Goal: Information Seeking & Learning: Learn about a topic

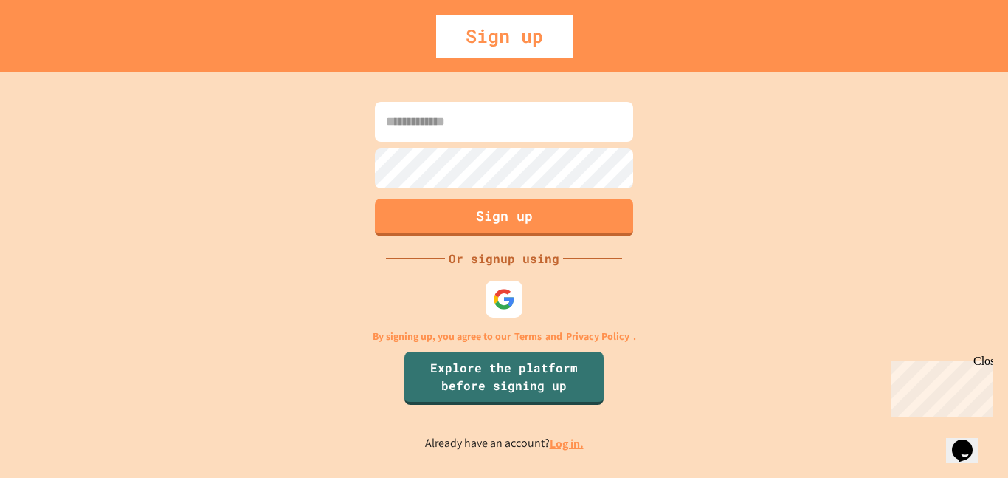
click at [457, 124] on input at bounding box center [504, 122] width 258 height 40
click at [509, 317] on div at bounding box center [504, 299] width 44 height 44
click at [511, 306] on img at bounding box center [504, 298] width 22 height 22
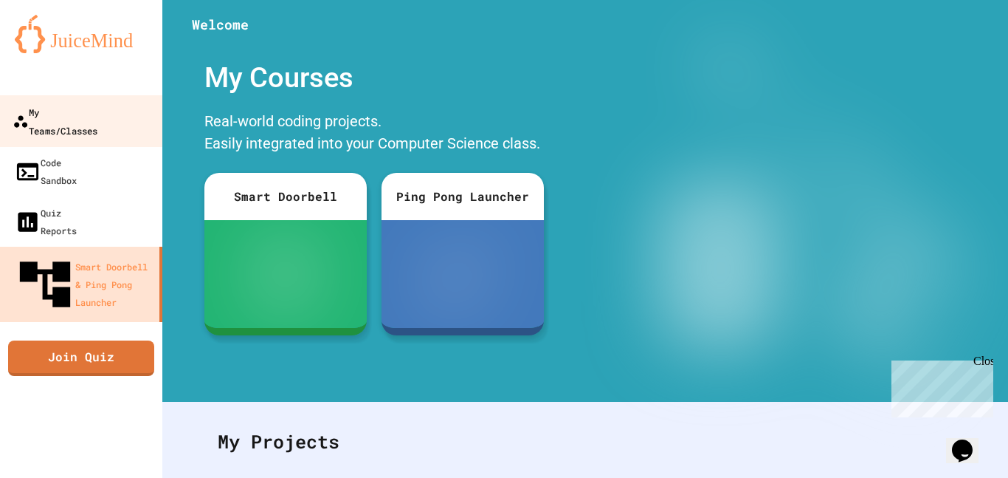
click at [78, 105] on div "My Teams/Classes" at bounding box center [55, 121] width 85 height 36
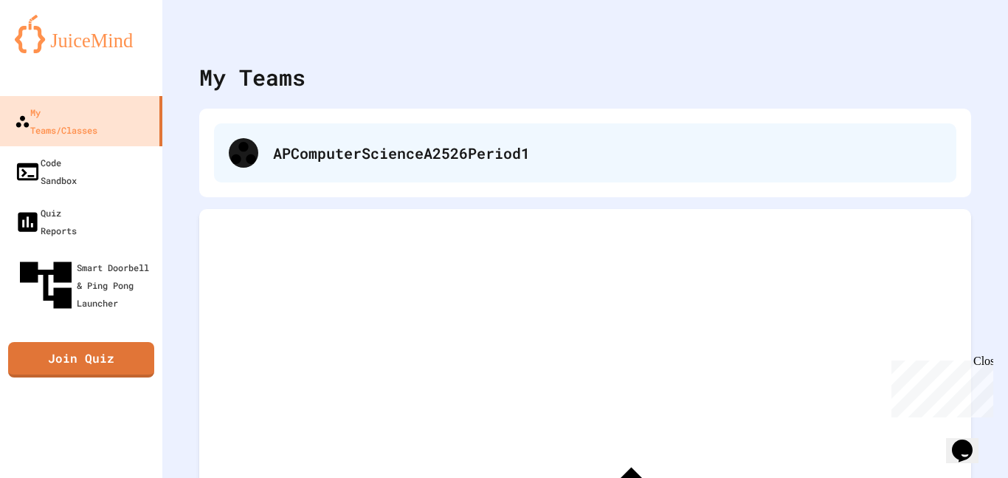
click at [309, 174] on div "APComputerScienceA2526Period1" at bounding box center [585, 152] width 743 height 59
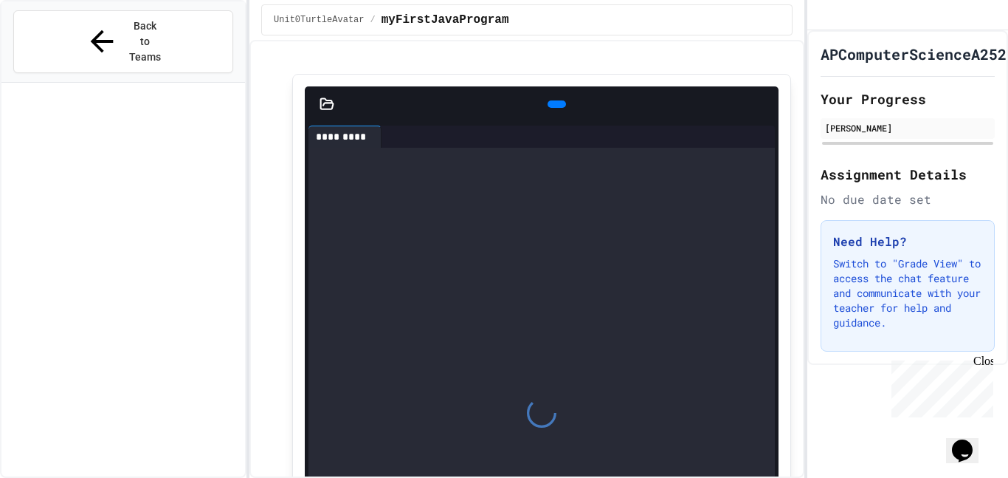
scroll to position [1061, 0]
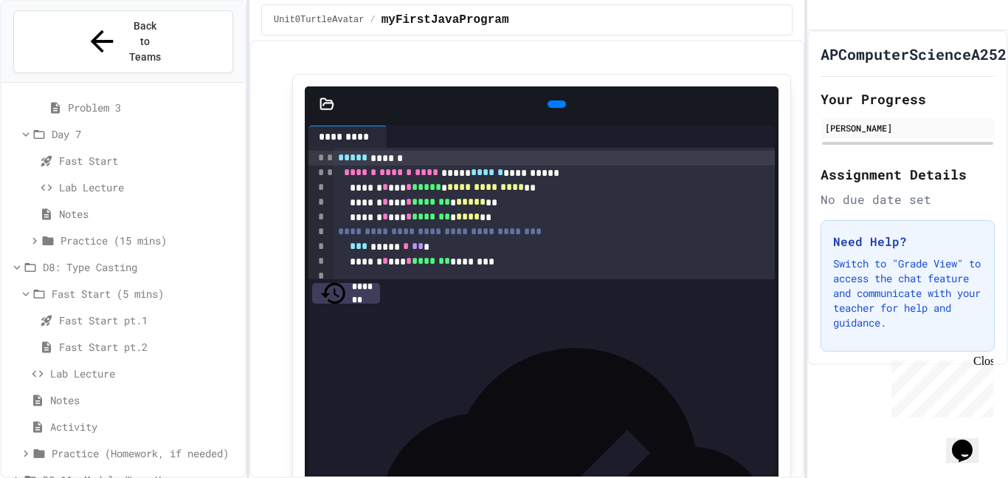
click at [83, 472] on span "D9-11: Module Wrap Up" at bounding box center [141, 480] width 196 height 16
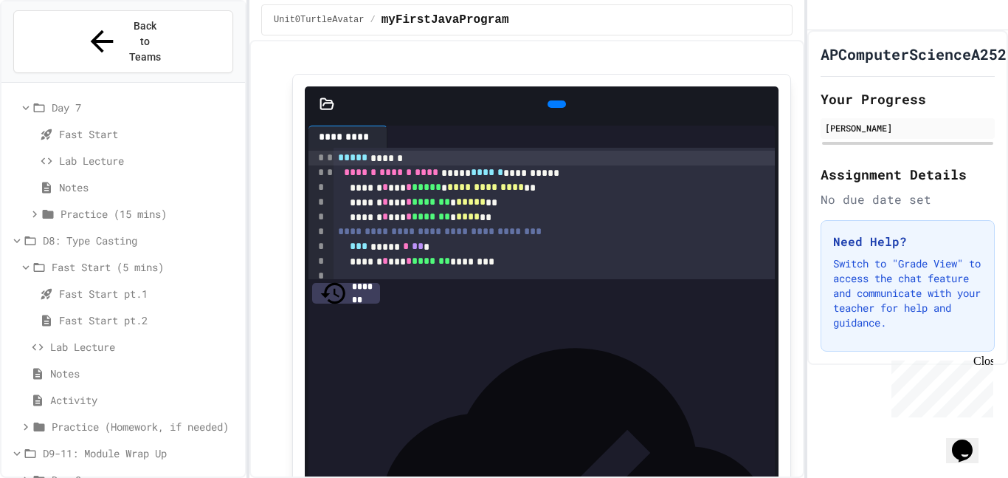
click at [86, 472] on span "Day 9" at bounding box center [146, 480] width 188 height 16
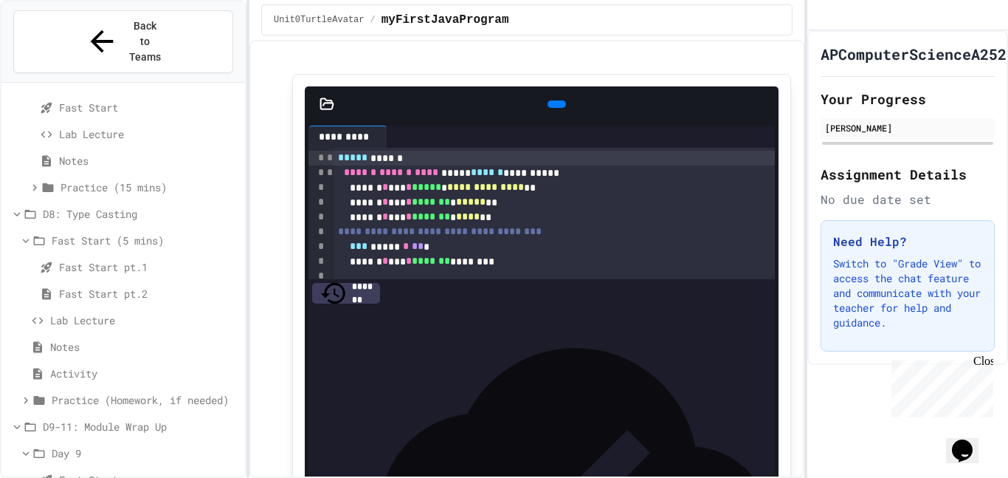
click at [86, 472] on span "Fast Start" at bounding box center [149, 480] width 180 height 16
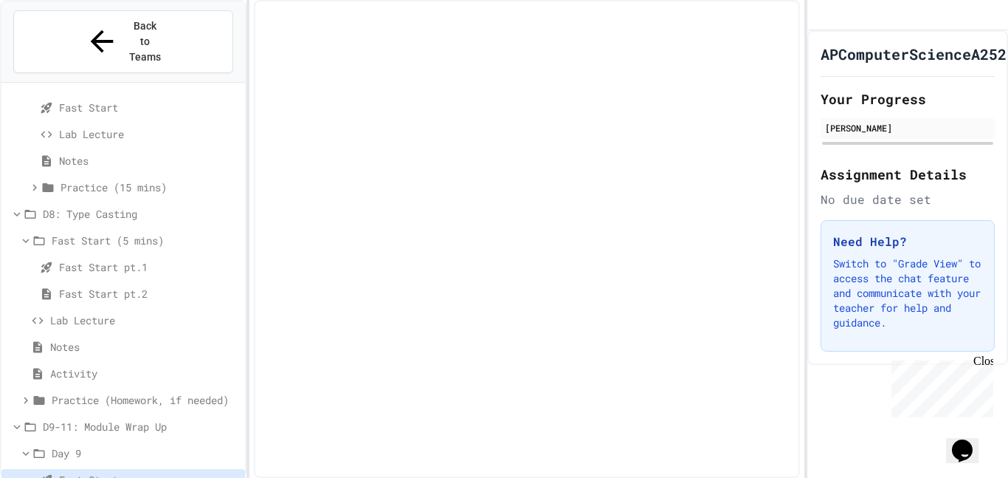
scroll to position [1102, 0]
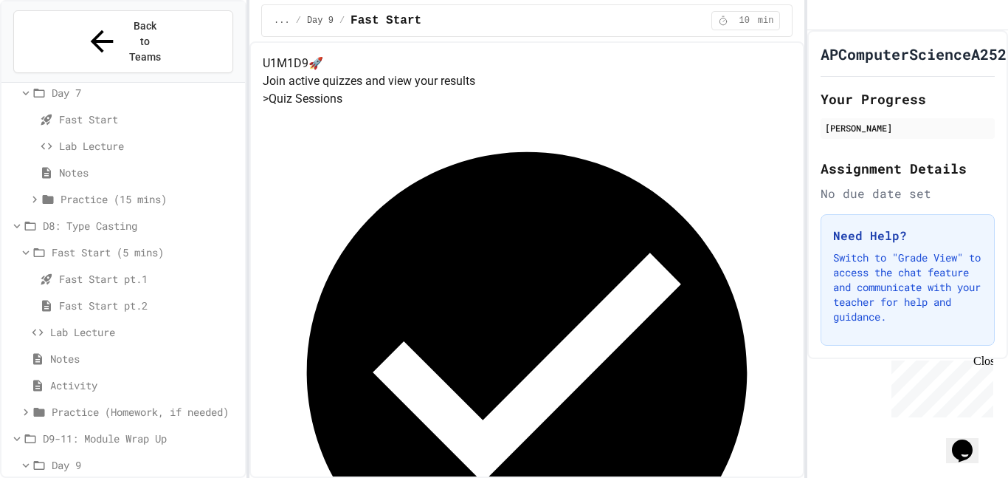
scroll to position [1167, 0]
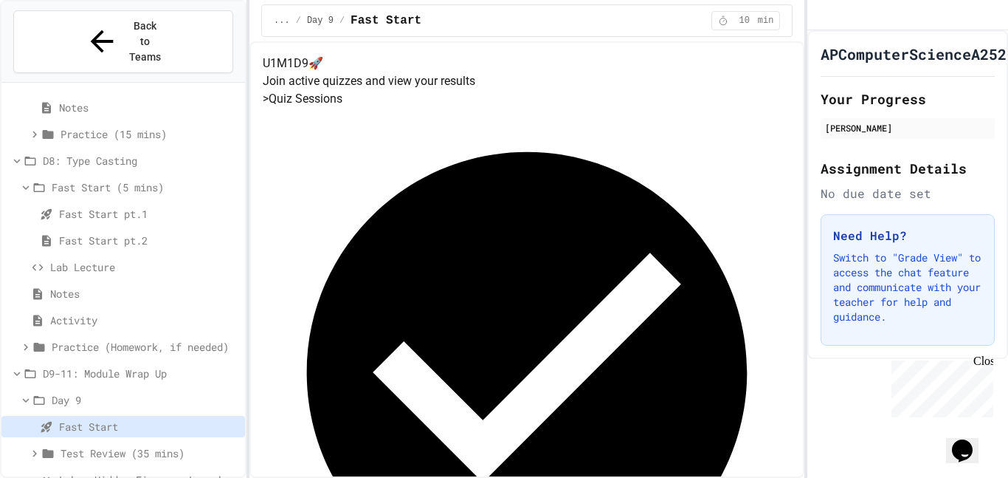
click at [111, 445] on span "Test Review (35 mins)" at bounding box center [150, 453] width 179 height 16
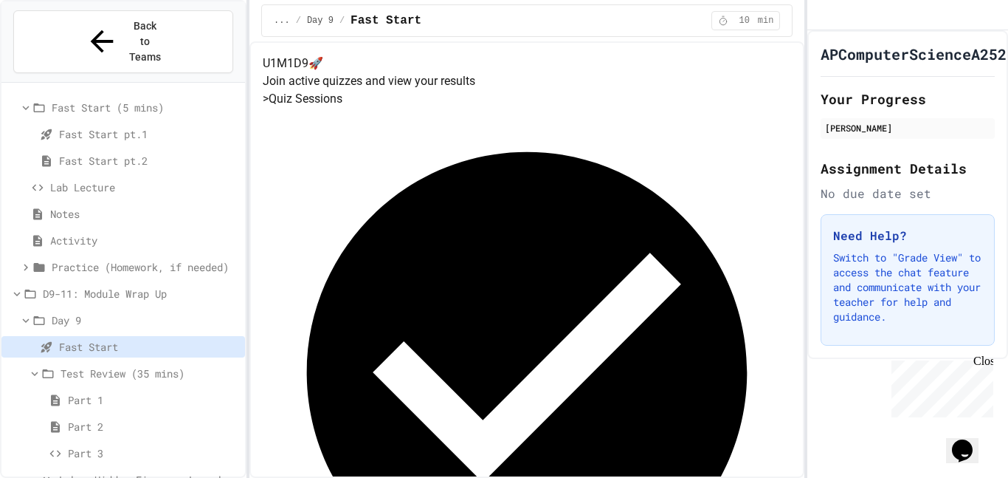
click at [109, 392] on span "Part 1" at bounding box center [153, 400] width 171 height 16
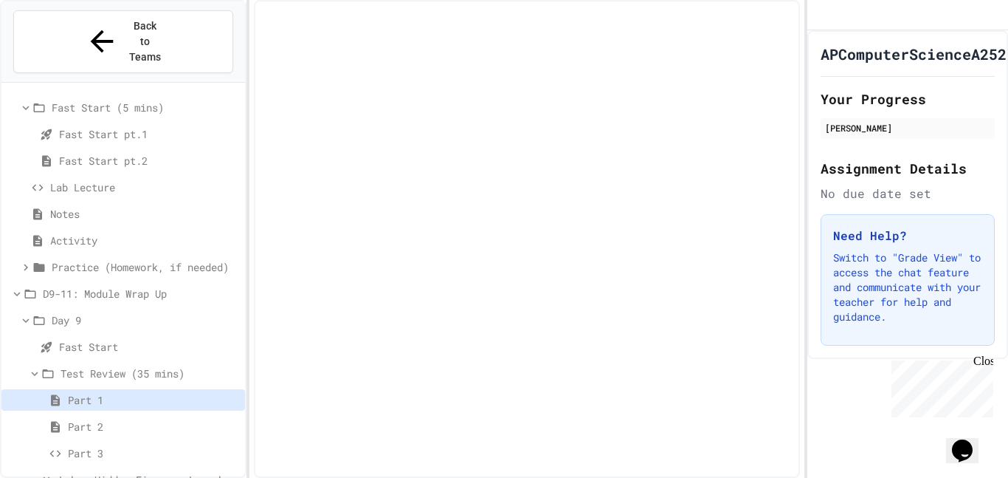
scroll to position [1235, 0]
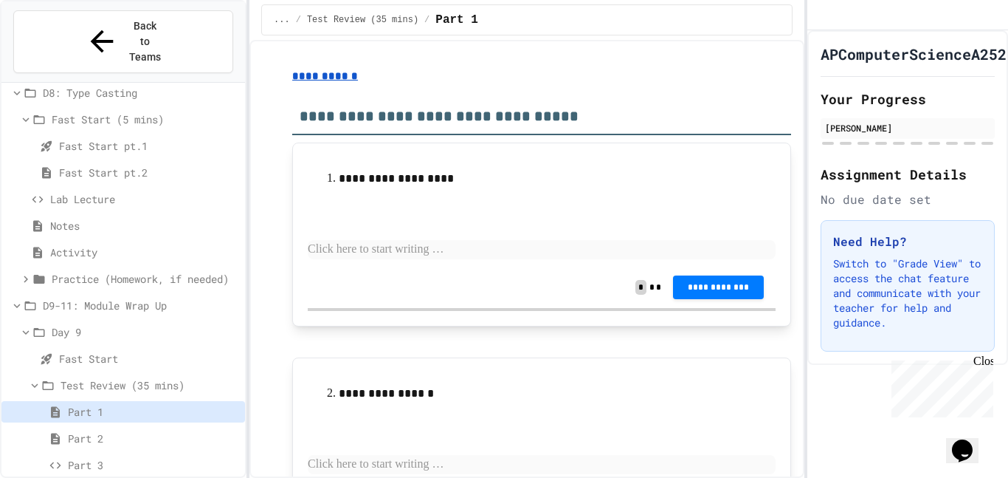
click at [421, 244] on p at bounding box center [542, 249] width 468 height 19
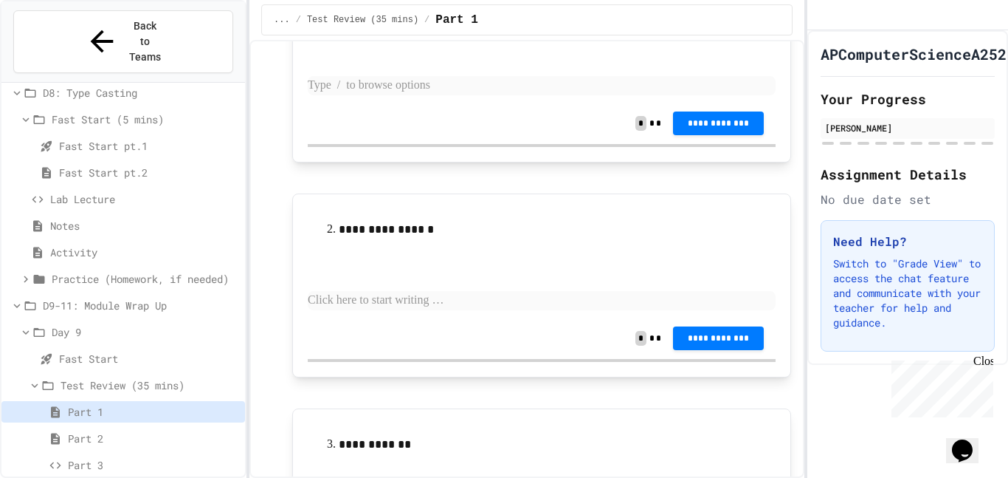
scroll to position [165, 0]
click at [718, 124] on span "**********" at bounding box center [718, 122] width 67 height 12
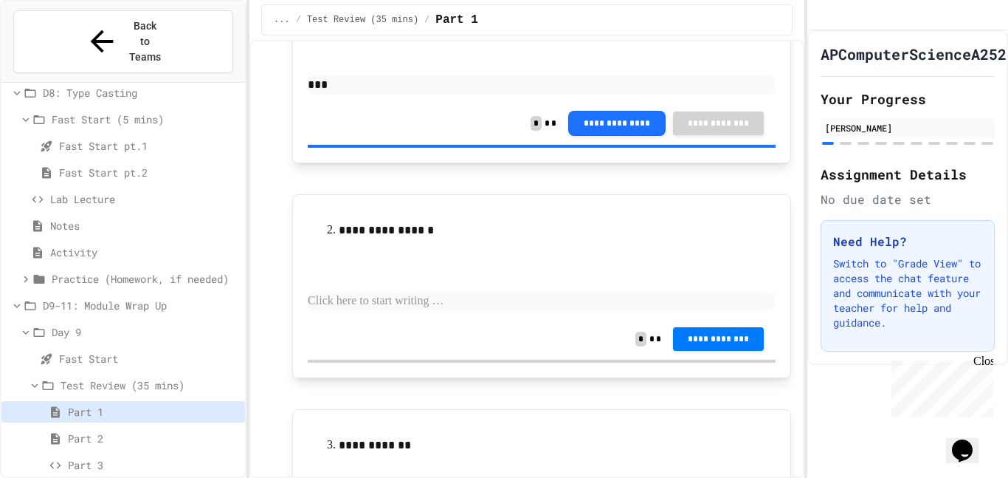
click at [610, 124] on button "**********" at bounding box center [616, 121] width 97 height 25
click at [413, 81] on p "***" at bounding box center [542, 84] width 468 height 19
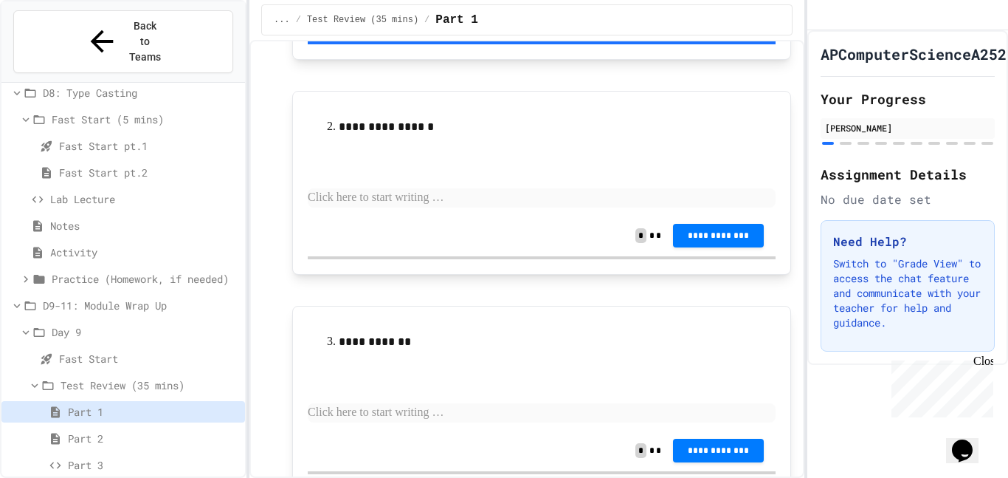
scroll to position [267, 0]
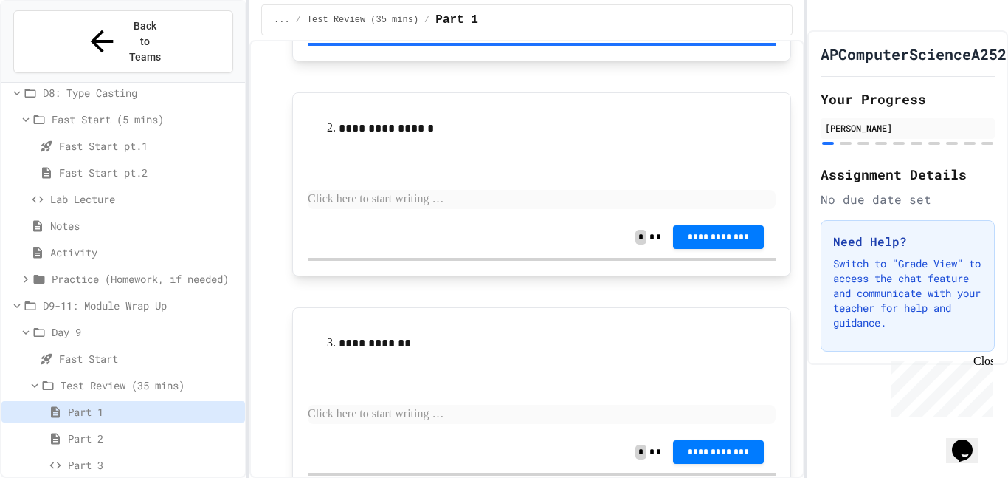
click at [469, 197] on p at bounding box center [542, 199] width 468 height 19
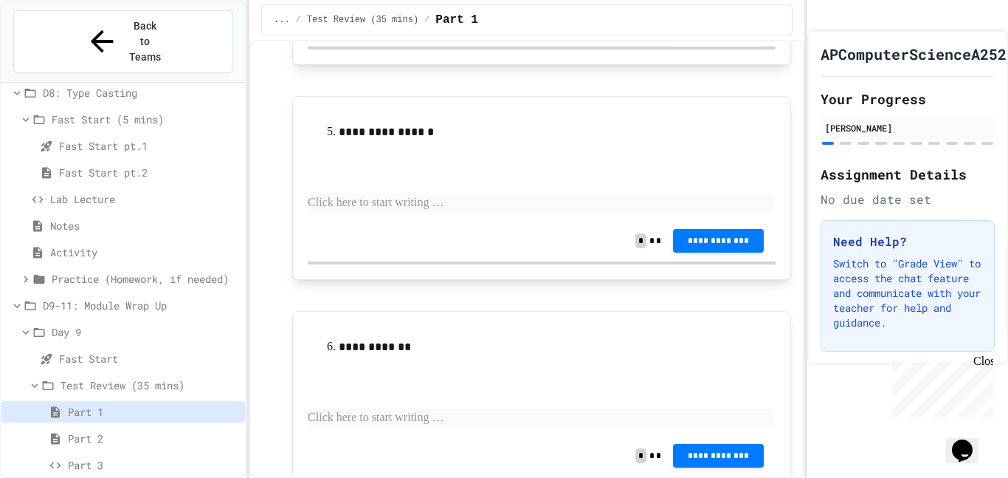
scroll to position [1107, 0]
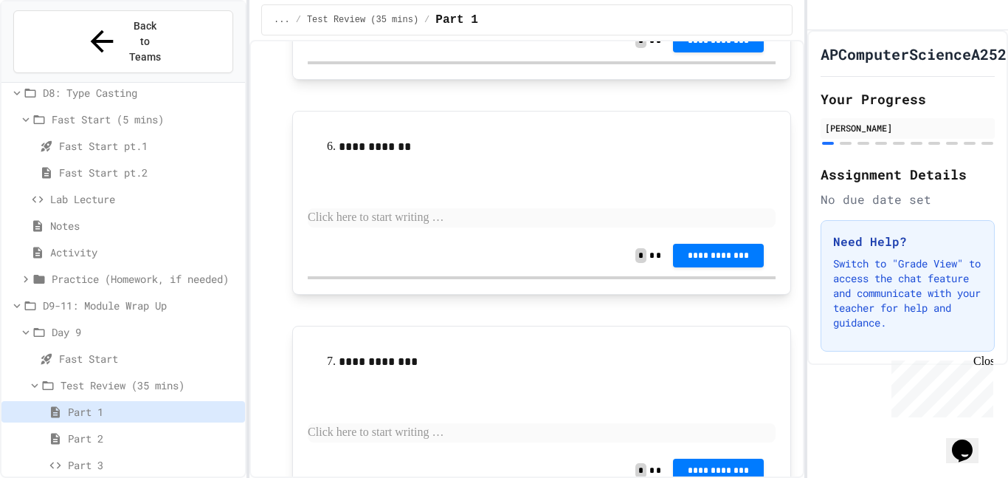
click at [422, 221] on p at bounding box center [542, 217] width 468 height 19
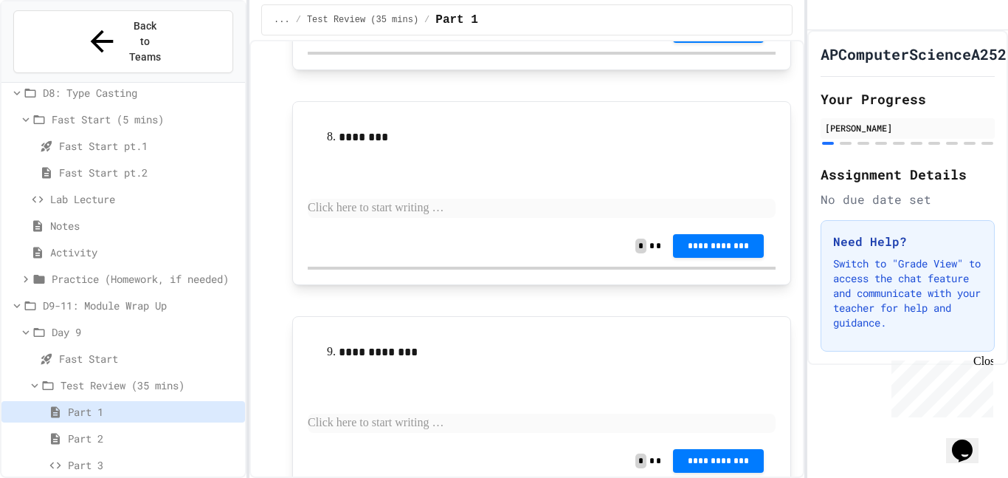
scroll to position [1574, 0]
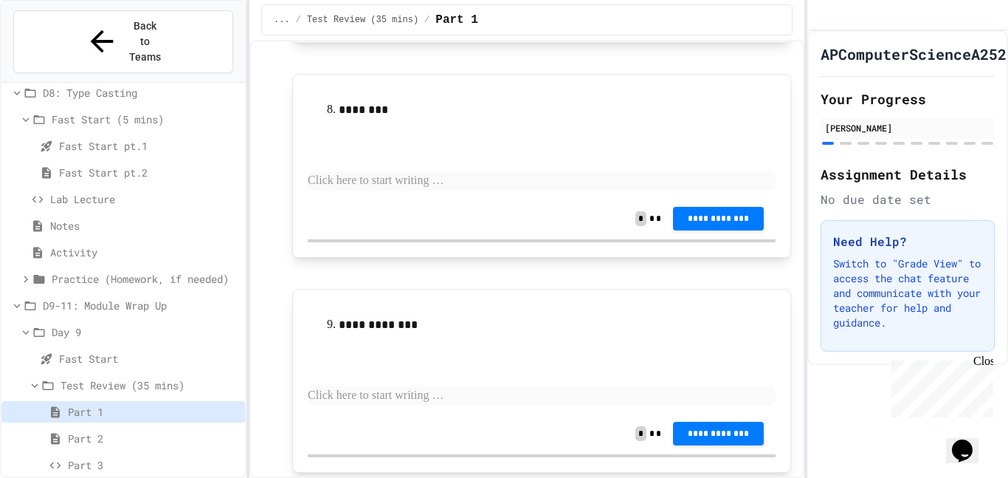
click at [433, 187] on p at bounding box center [542, 180] width 468 height 19
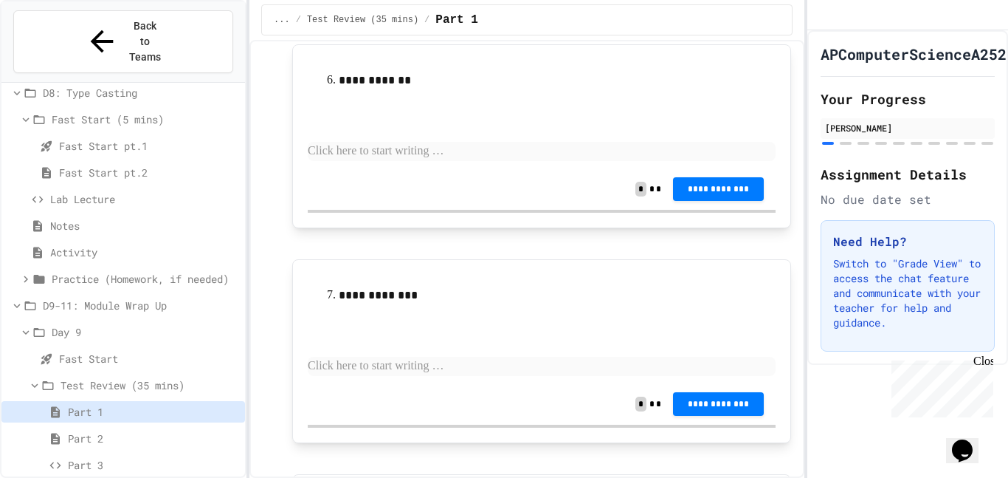
scroll to position [1175, 0]
click at [399, 151] on p at bounding box center [542, 149] width 468 height 19
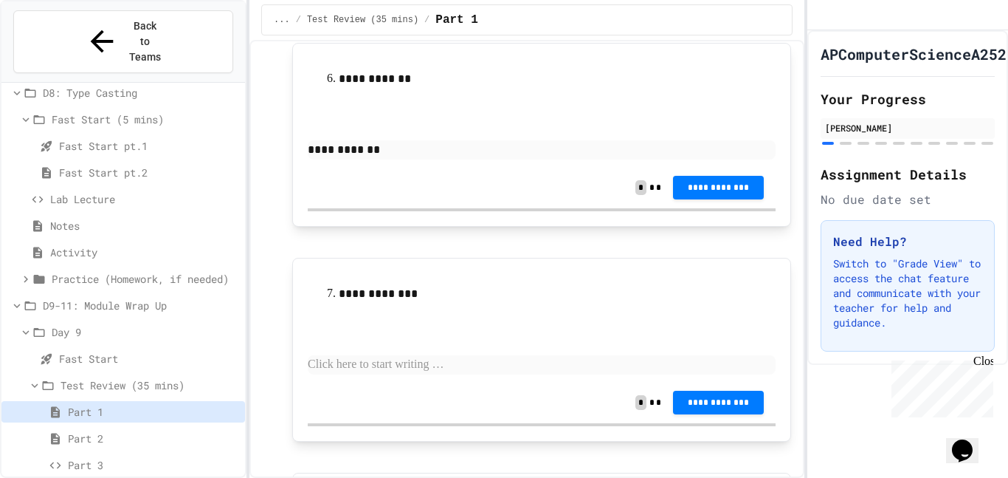
click at [367, 353] on div "**********" at bounding box center [542, 327] width 468 height 109
click at [360, 355] on p at bounding box center [542, 364] width 468 height 19
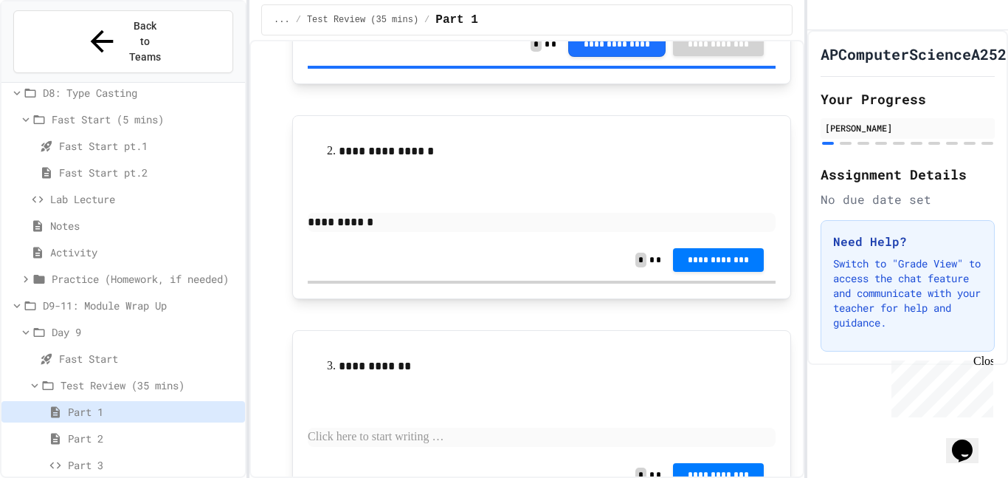
scroll to position [248, 0]
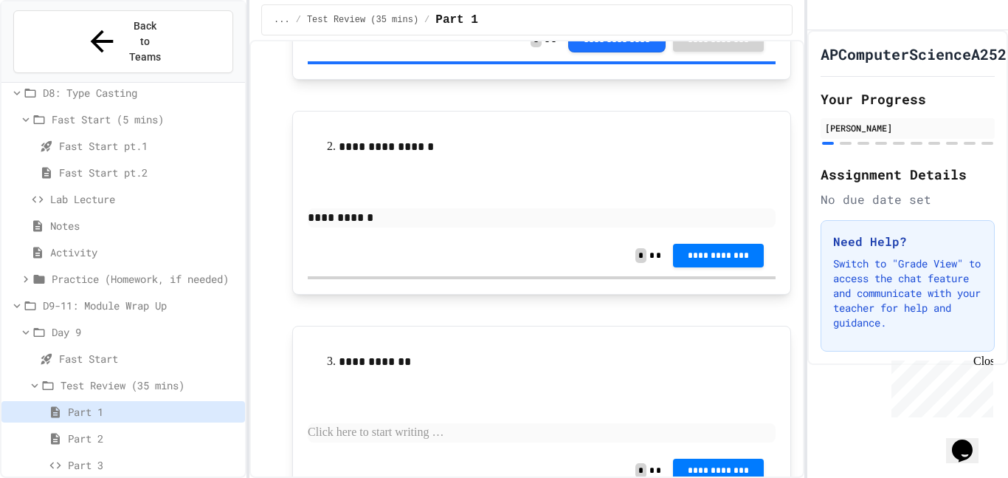
click at [337, 420] on div "**********" at bounding box center [542, 395] width 468 height 109
click at [337, 430] on p at bounding box center [542, 432] width 468 height 19
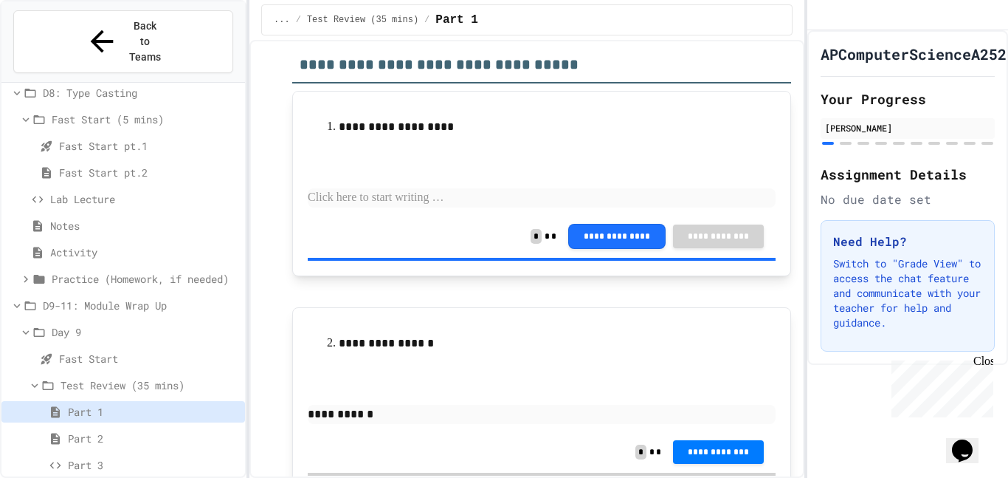
scroll to position [45, 0]
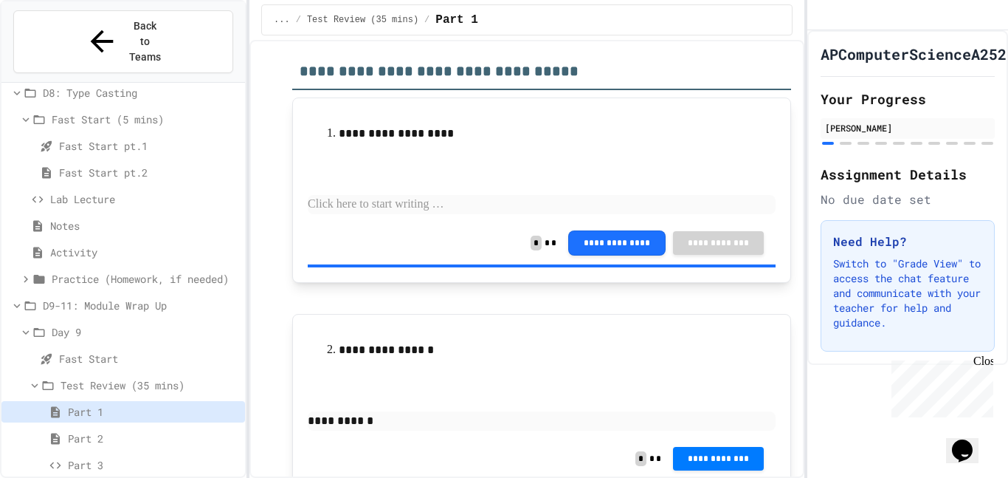
click at [471, 210] on p at bounding box center [542, 204] width 468 height 19
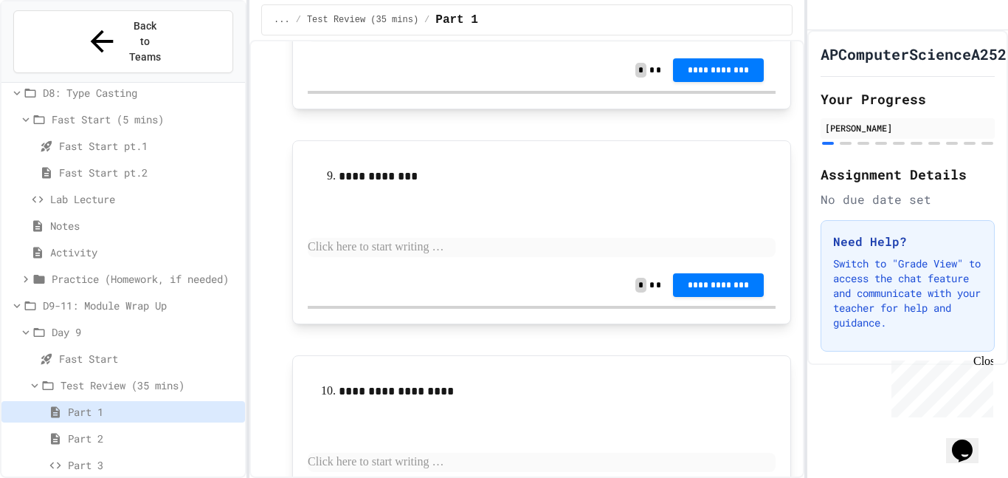
scroll to position [1709, 0]
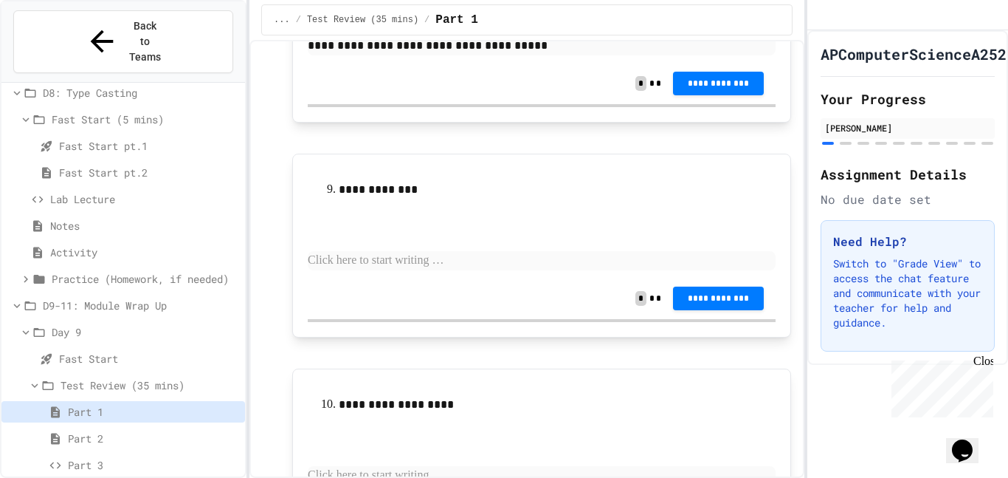
click at [588, 262] on p at bounding box center [542, 260] width 468 height 19
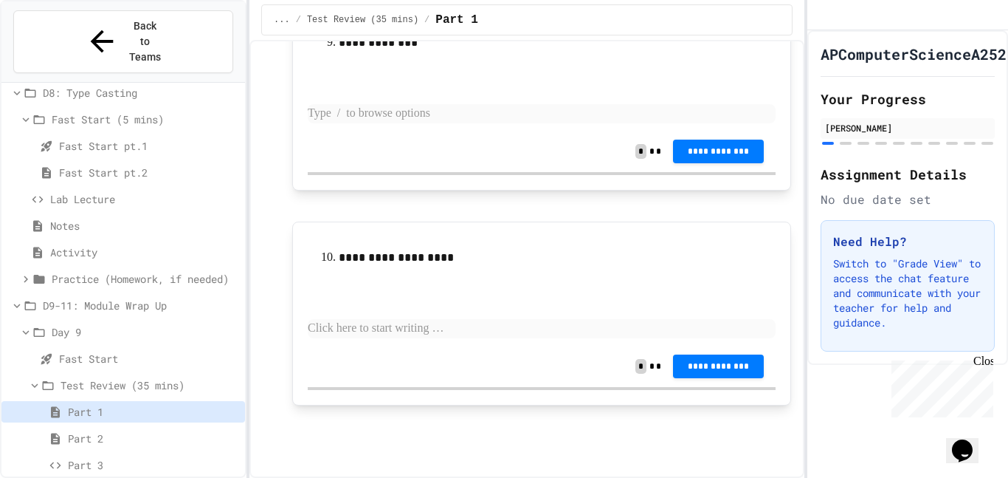
click at [455, 321] on p at bounding box center [542, 328] width 468 height 19
click at [152, 430] on span "Part 2" at bounding box center [153, 438] width 171 height 16
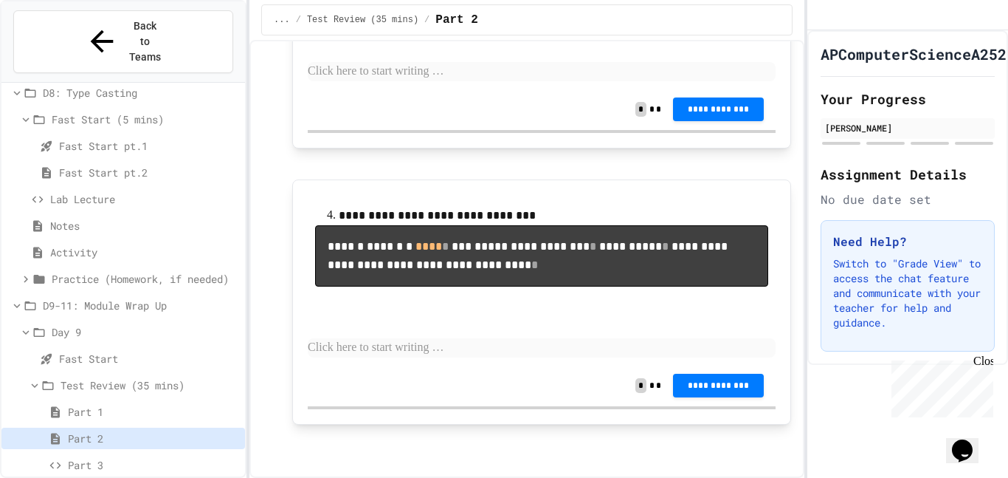
scroll to position [900, 0]
click at [126, 457] on span "Part 3" at bounding box center [153, 465] width 171 height 16
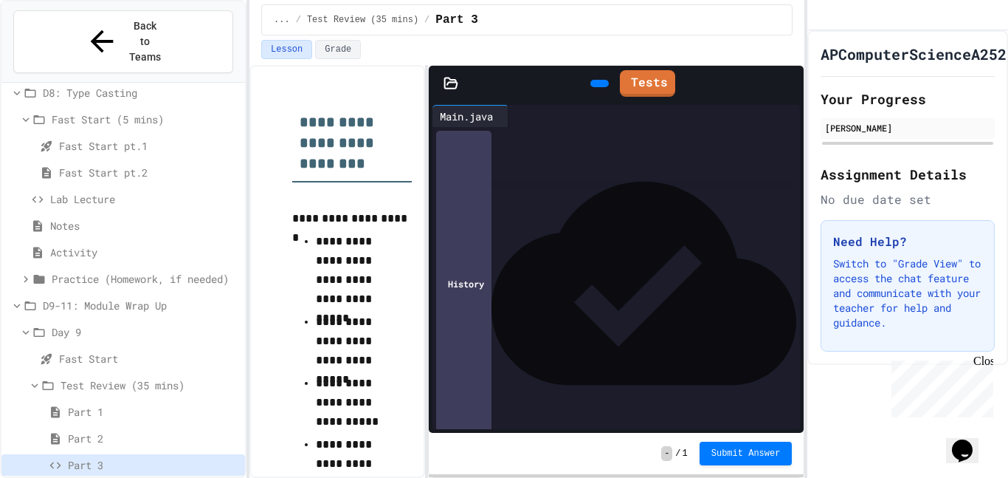
scroll to position [1247, 0]
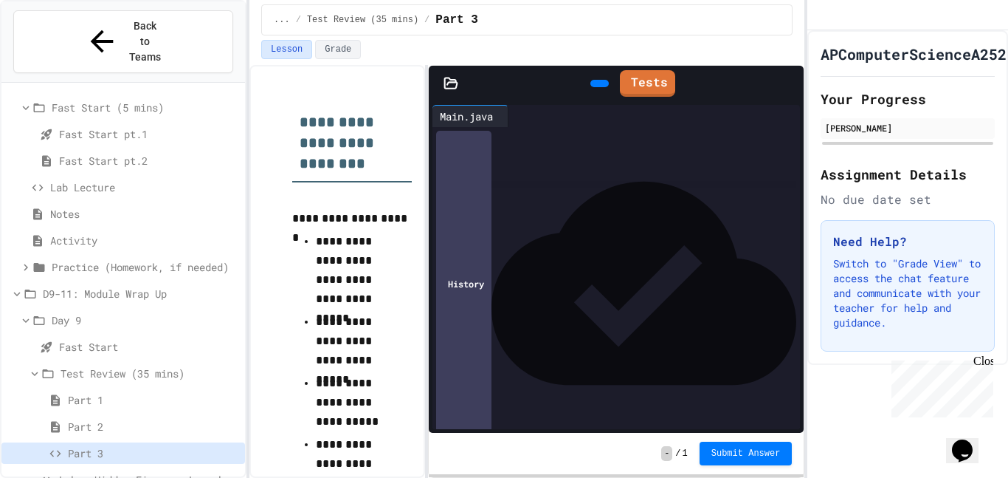
click at [140, 472] on span "Lab - Hidden Figures: Launch Weight Calculator" at bounding box center [149, 480] width 180 height 16
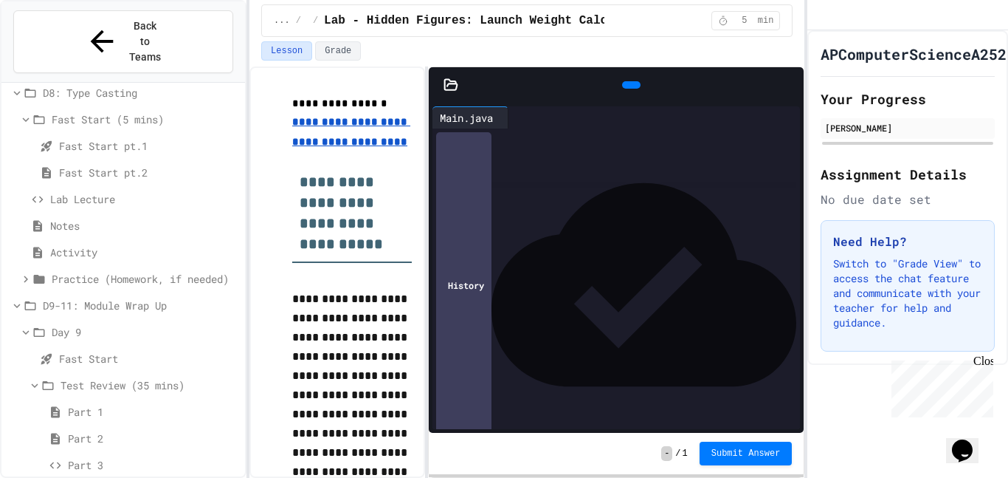
scroll to position [61, 0]
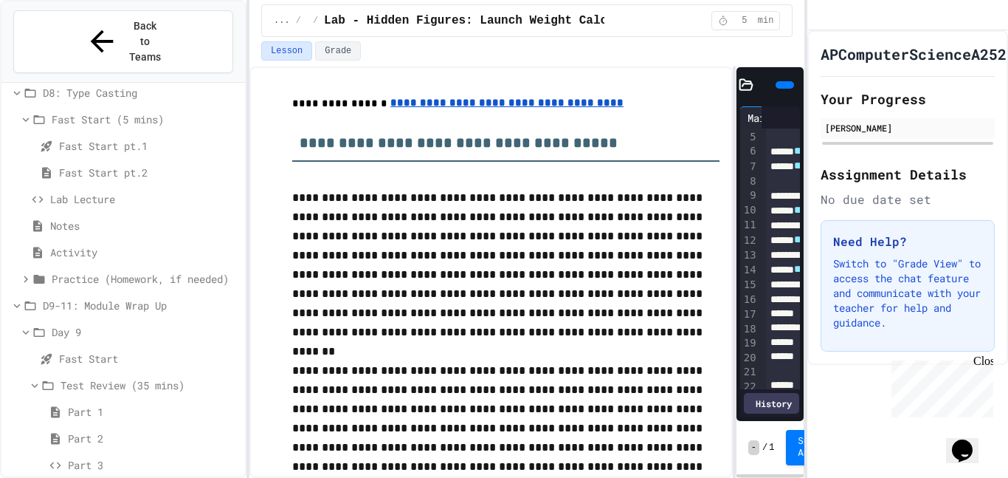
click at [738, 210] on div "**********" at bounding box center [527, 271] width 555 height 411
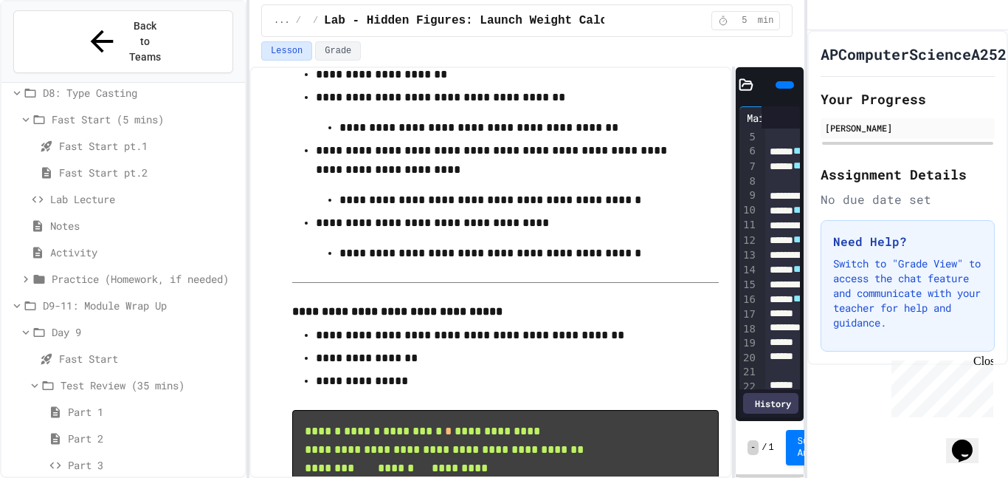
scroll to position [737, 0]
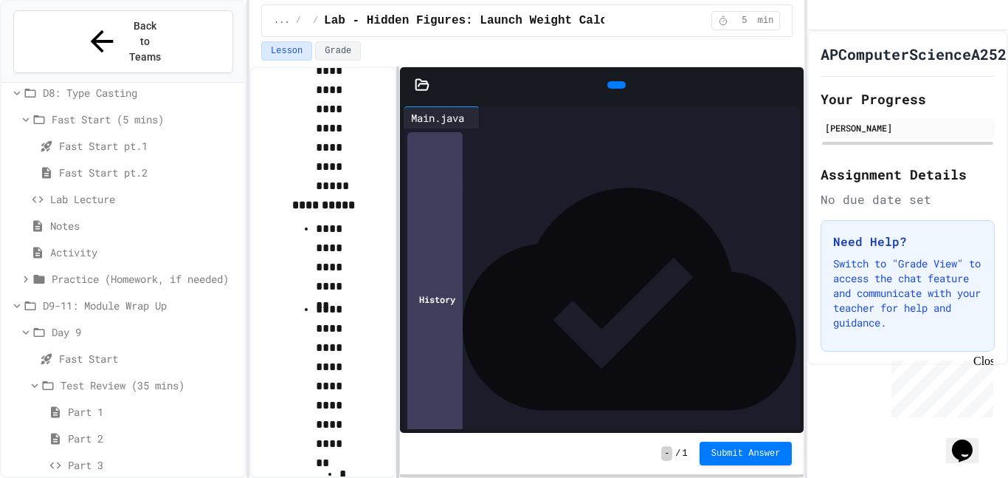
click at [393, 286] on div "**********" at bounding box center [527, 271] width 555 height 411
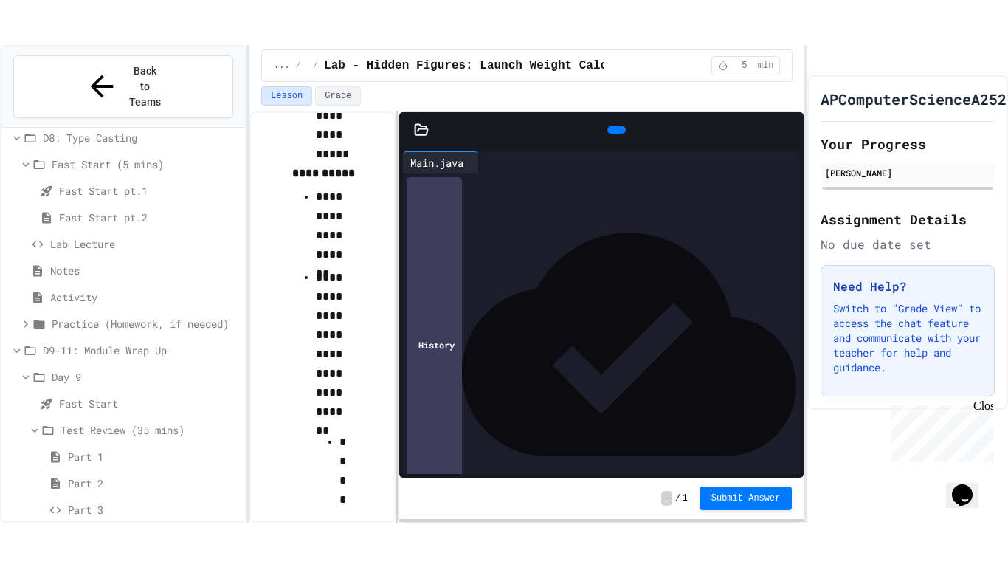
scroll to position [3143, 0]
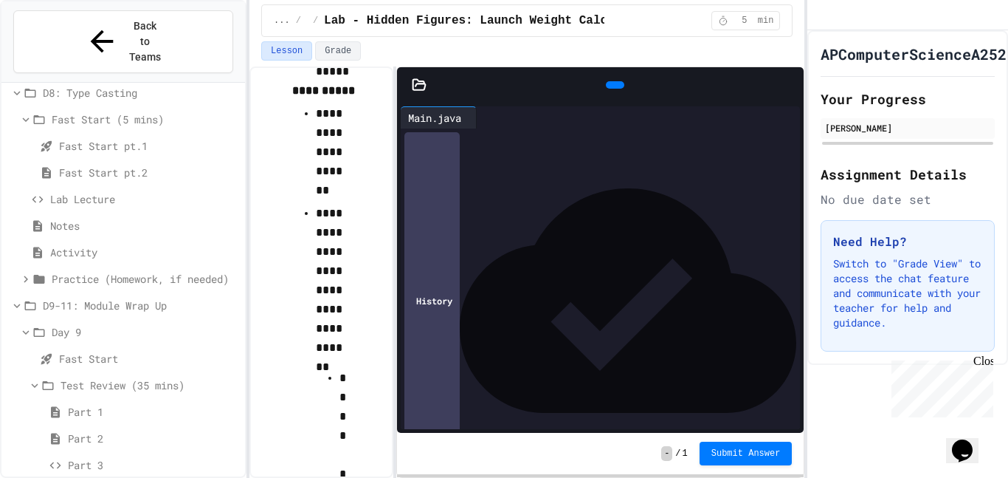
click at [789, 85] on icon at bounding box center [789, 85] width 0 height 0
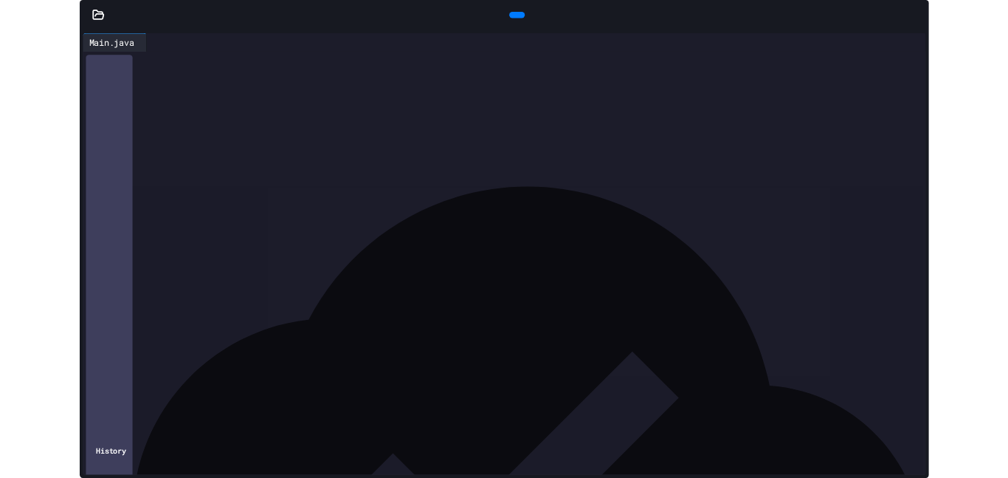
scroll to position [1158, 0]
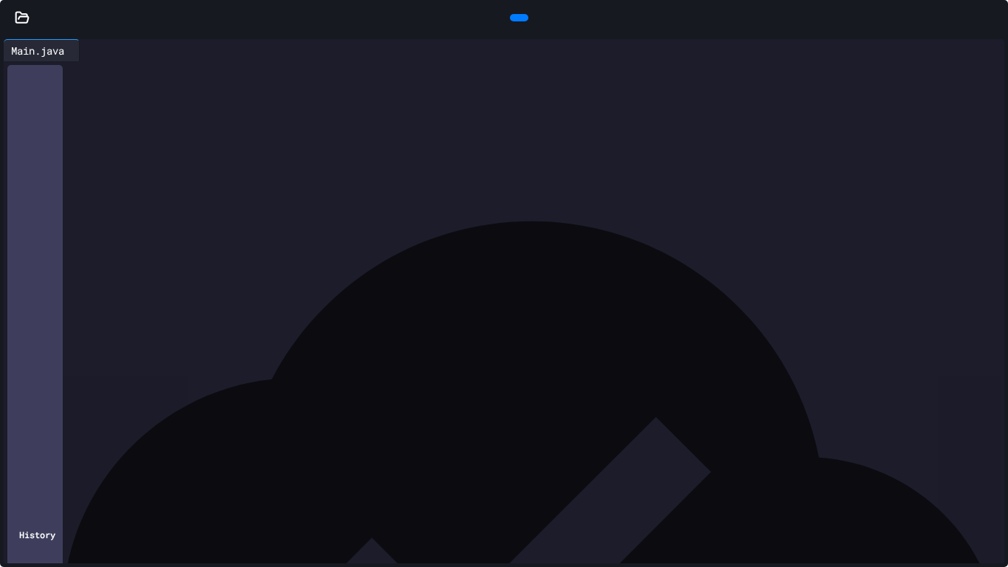
click at [971, 9] on div at bounding box center [518, 18] width 949 height 22
click at [994, 18] on icon at bounding box center [994, 18] width 0 height 0
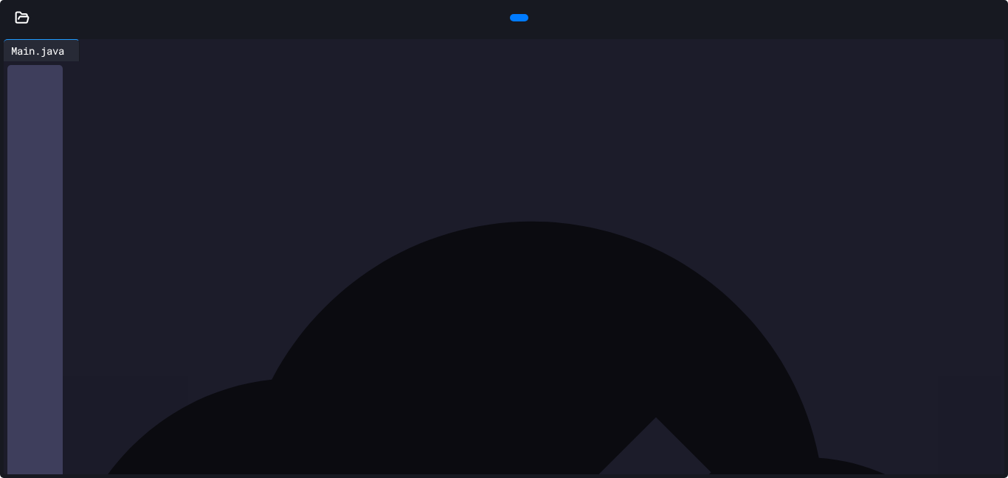
click at [533, 186] on div at bounding box center [533, 271] width 3 height 411
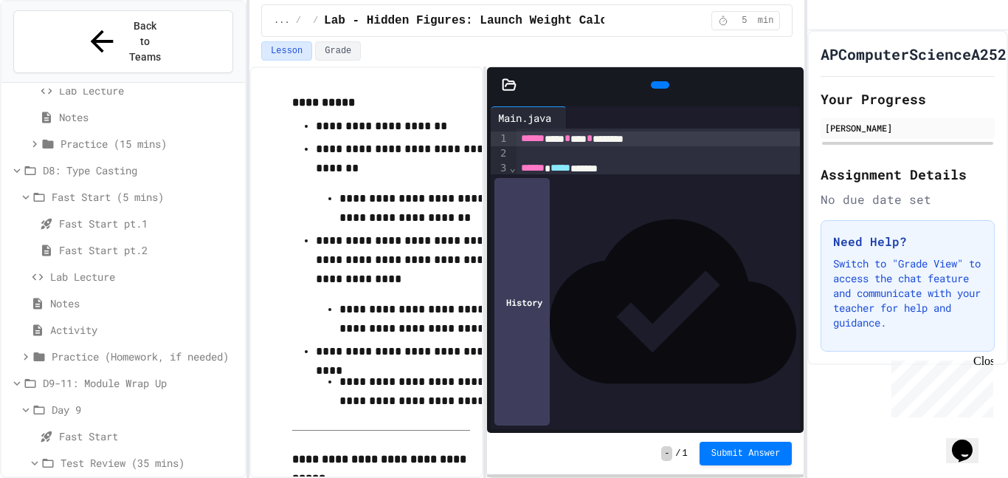
scroll to position [9754, 0]
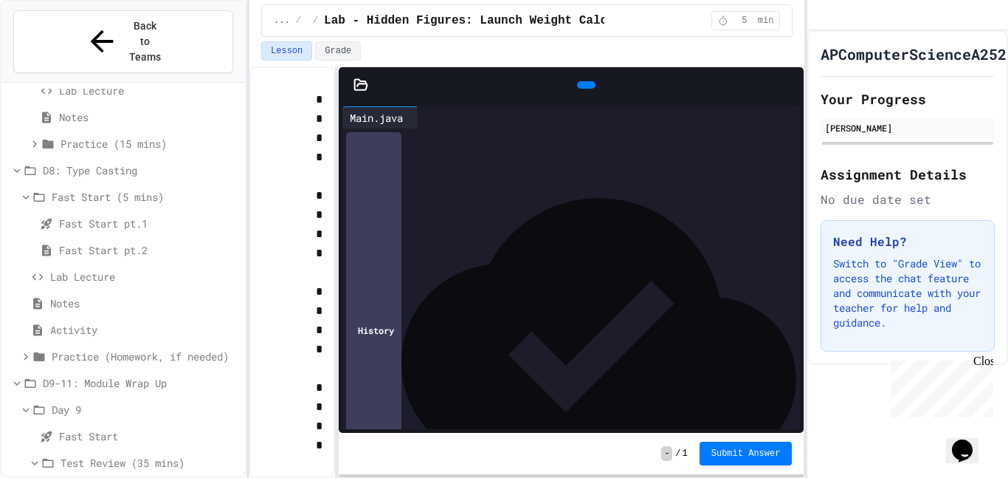
click at [337, 190] on div "**********" at bounding box center [527, 271] width 555 height 411
click at [789, 85] on icon at bounding box center [789, 85] width 0 height 0
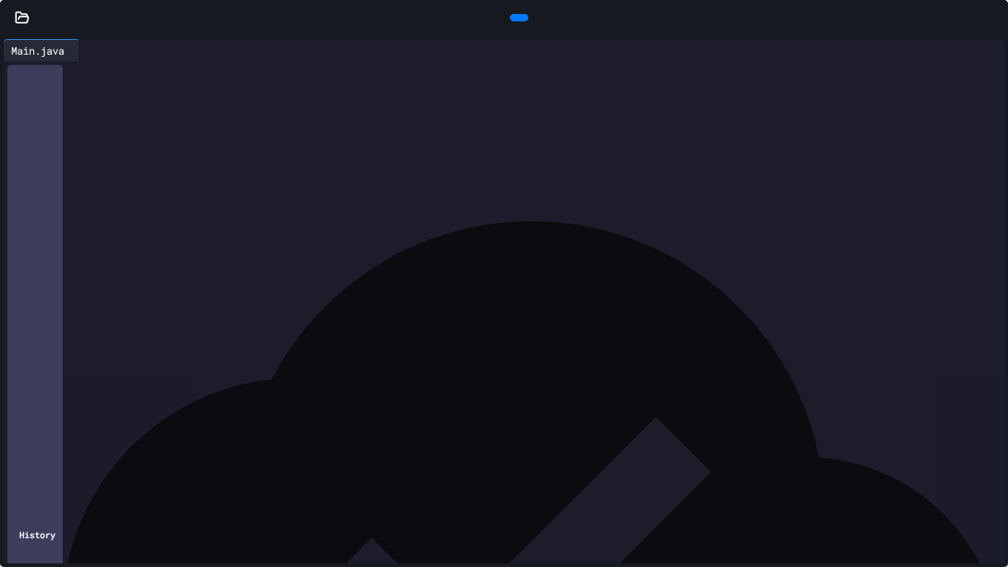
click at [173, 357] on div at bounding box center [518, 350] width 976 height 15
click at [147, 351] on div "**** * * ****** * * ***" at bounding box center [518, 350] width 976 height 15
click at [126, 350] on span "*" at bounding box center [123, 350] width 6 height 10
click at [180, 351] on div "**** * * ****** ***** * ***" at bounding box center [518, 350] width 976 height 15
click at [65, 351] on div "**** ** ***" at bounding box center [518, 350] width 976 height 15
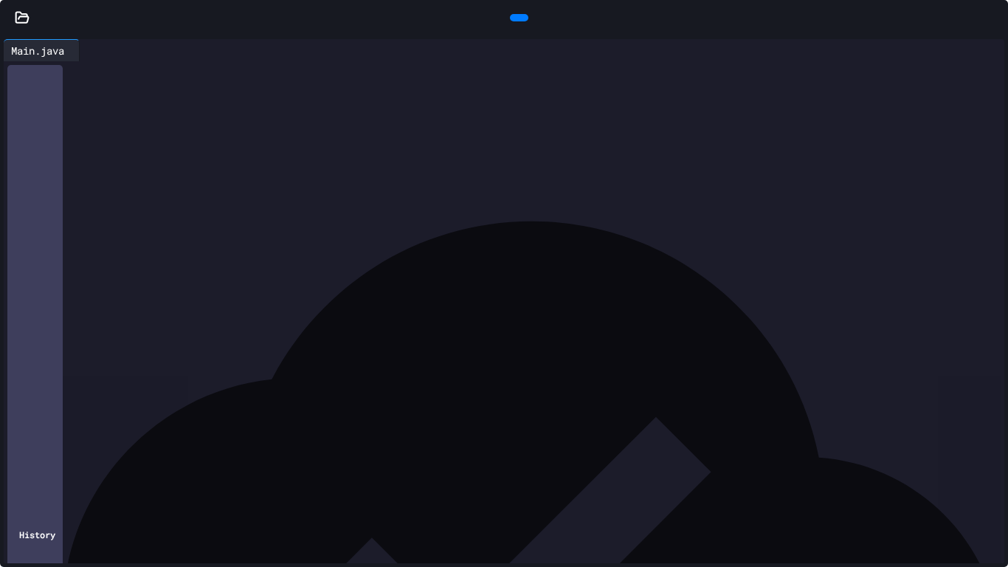
click at [131, 352] on div "****** * **** ** ***" at bounding box center [518, 350] width 976 height 15
click at [207, 356] on div "****** * **** * ** ***" at bounding box center [518, 350] width 976 height 15
click at [995, 19] on icon at bounding box center [1002, 26] width 15 height 15
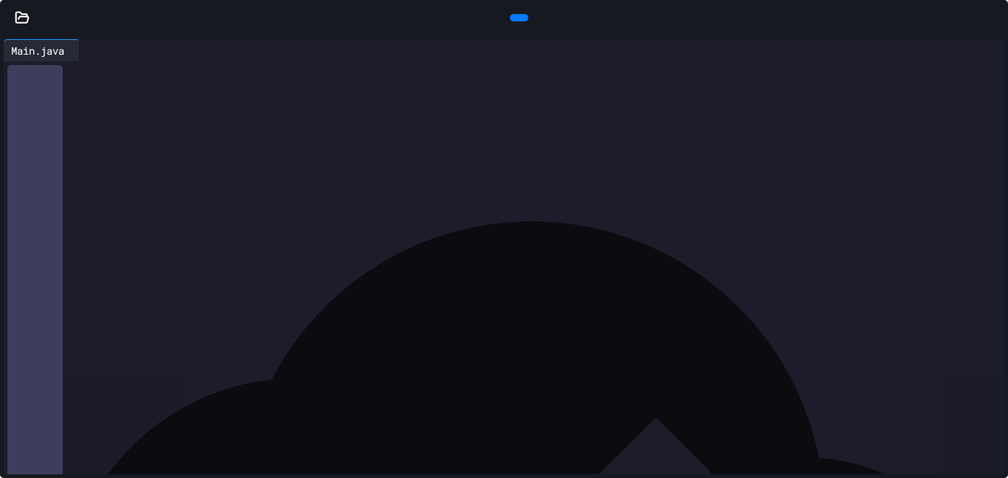
scroll to position [1091, 0]
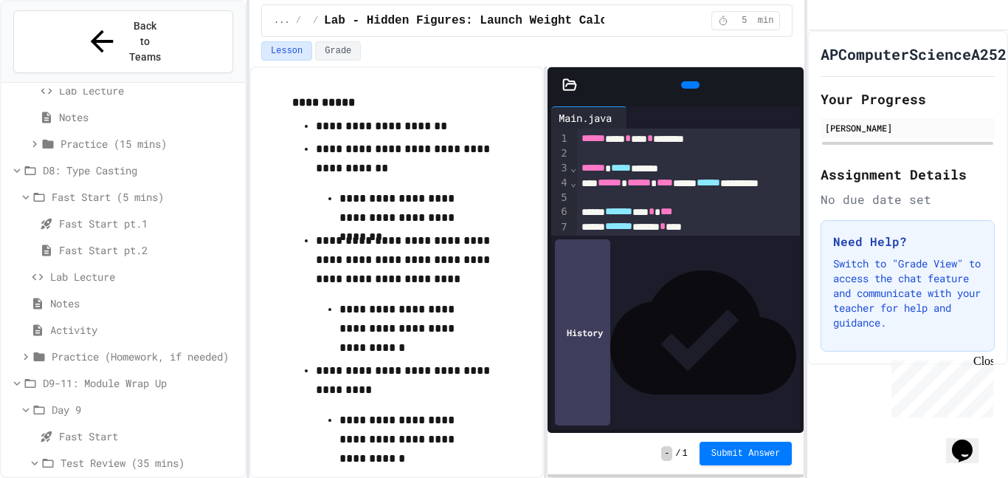
click at [551, 214] on div "**********" at bounding box center [527, 271] width 555 height 411
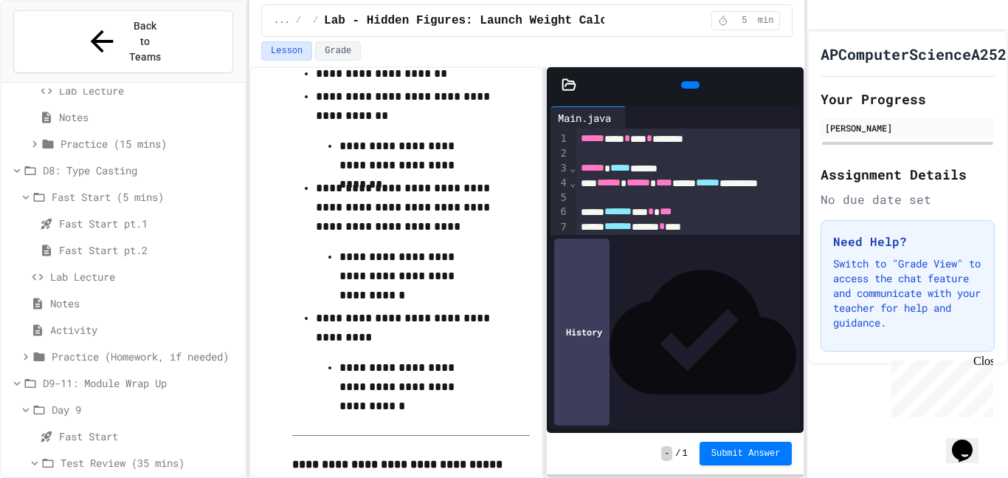
scroll to position [1144, 0]
click at [359, 416] on p at bounding box center [411, 424] width 238 height 19
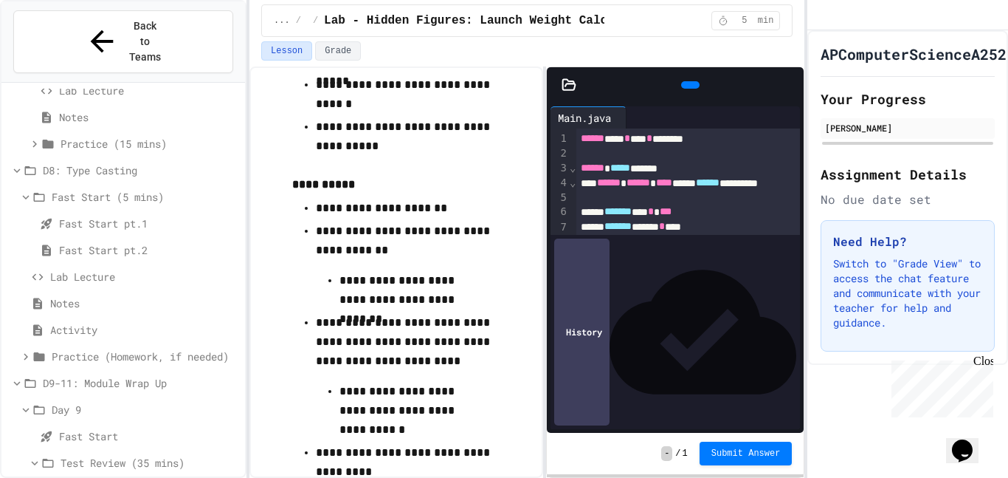
scroll to position [1008, 0]
click at [789, 85] on icon at bounding box center [789, 85] width 0 height 0
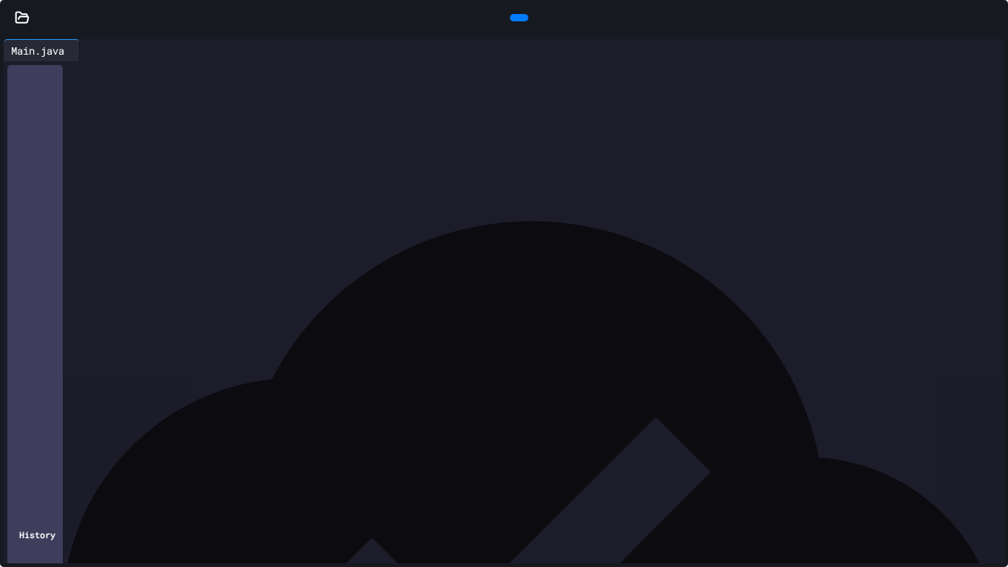
drag, startPoint x: 68, startPoint y: 321, endPoint x: 305, endPoint y: 326, distance: 237.0
click at [305, 326] on div "****** ***** * ***** * ****** * * ****** *" at bounding box center [518, 321] width 976 height 15
click at [140, 367] on div "To enrich screen reader interactions, please activate Accessibility in Grammarl…" at bounding box center [518, 365] width 976 height 15
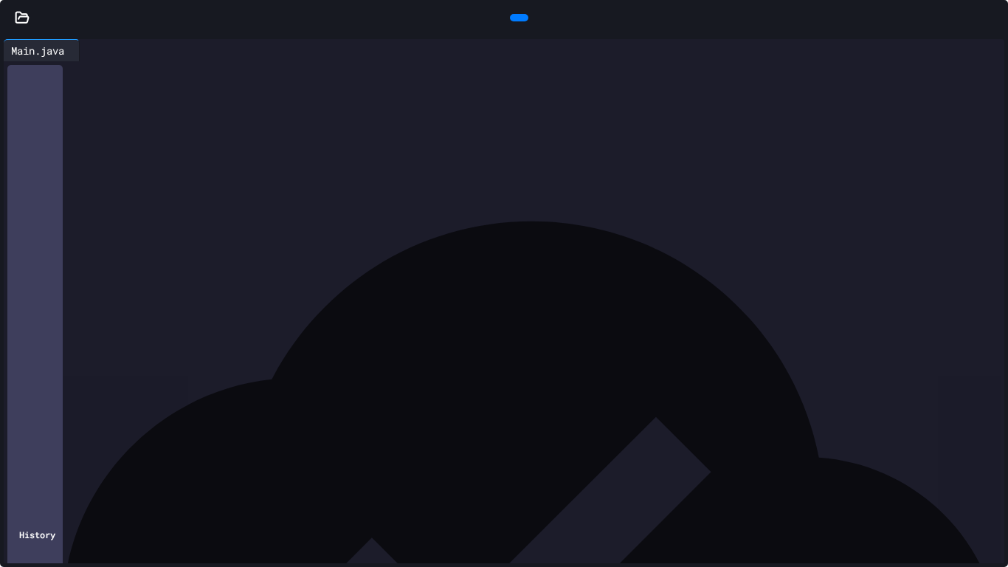
click at [519, 18] on div at bounding box center [519, 17] width 18 height 7
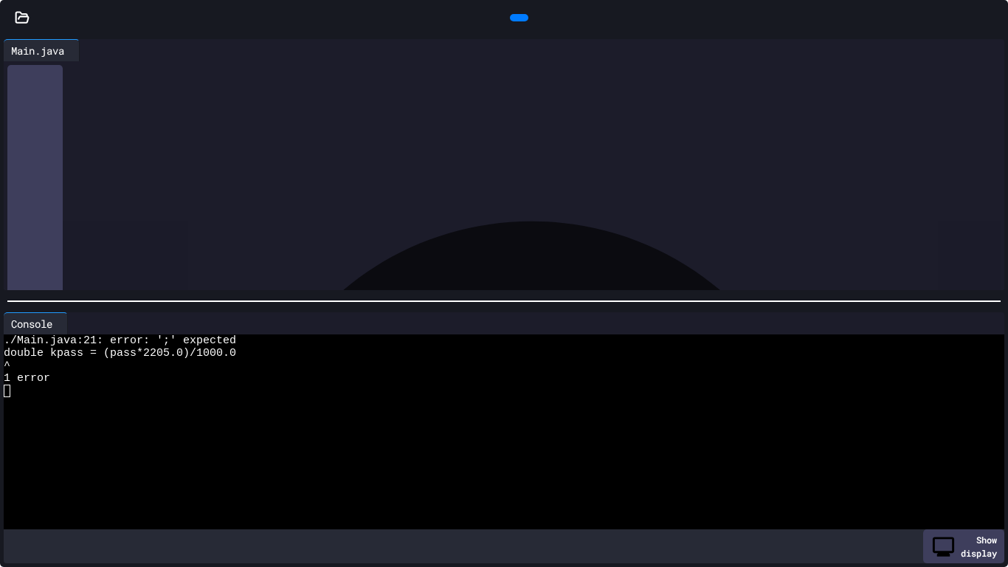
click at [984, 323] on div at bounding box center [984, 323] width 12 height 0
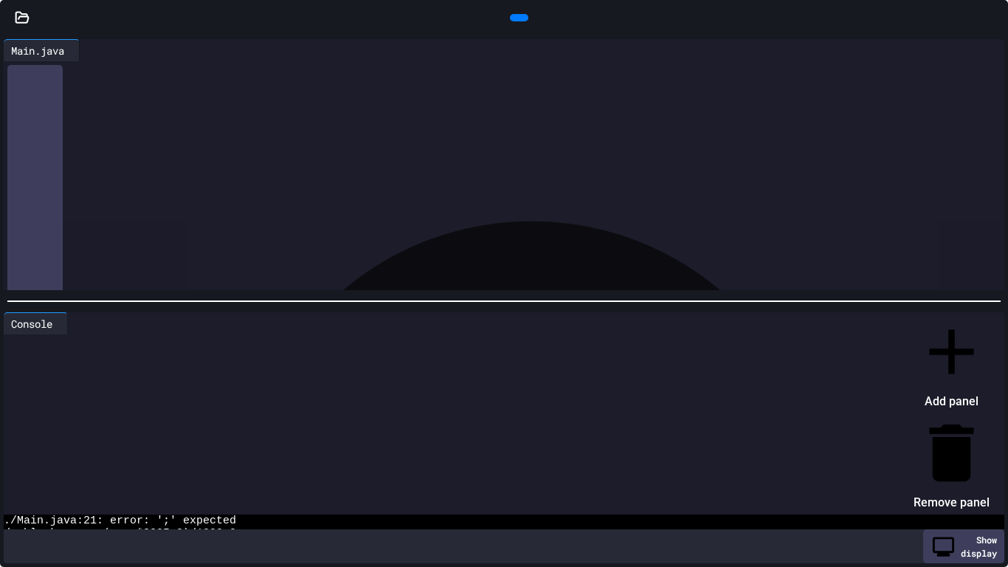
click at [944, 415] on li "Remove panel" at bounding box center [952, 465] width 76 height 100
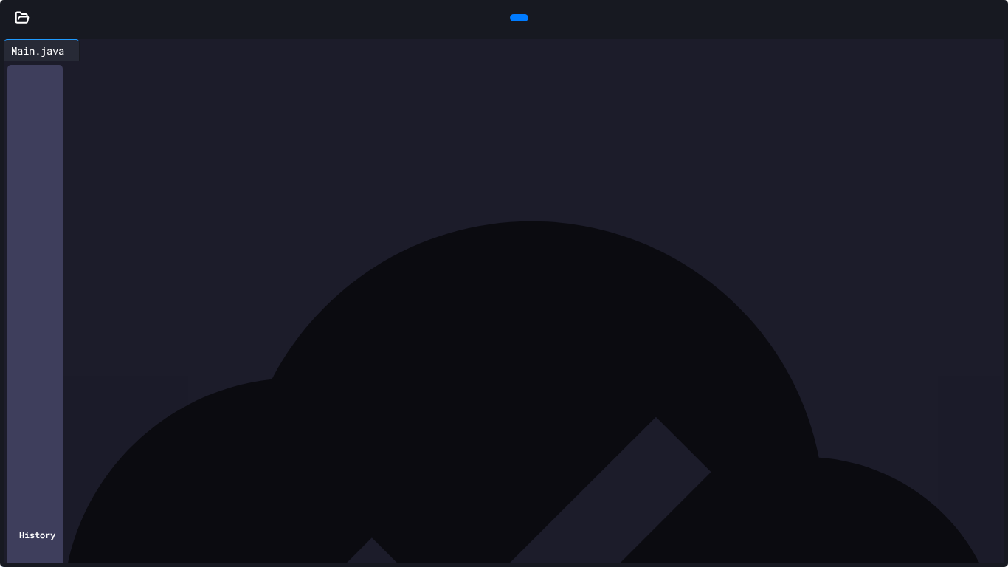
click at [484, 376] on div "To enrich screen reader interactions, please activate Accessibility in Grammarl…" at bounding box center [518, 380] width 976 height 15
click at [485, 371] on div "****** ***** * ***** * ****** * * ******" at bounding box center [518, 365] width 976 height 15
click at [518, 18] on icon at bounding box center [518, 18] width 0 height 0
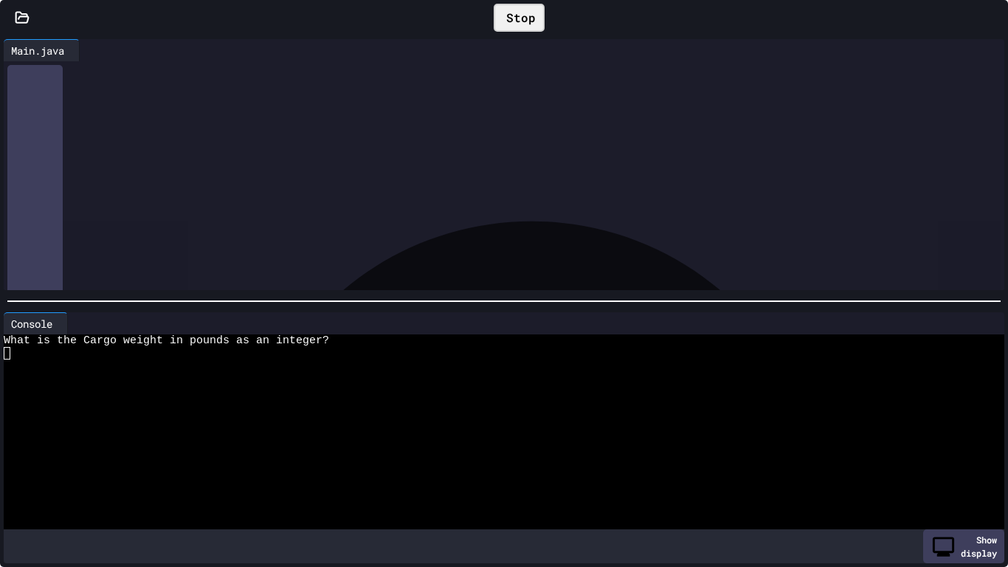
click at [275, 383] on div at bounding box center [499, 378] width 990 height 13
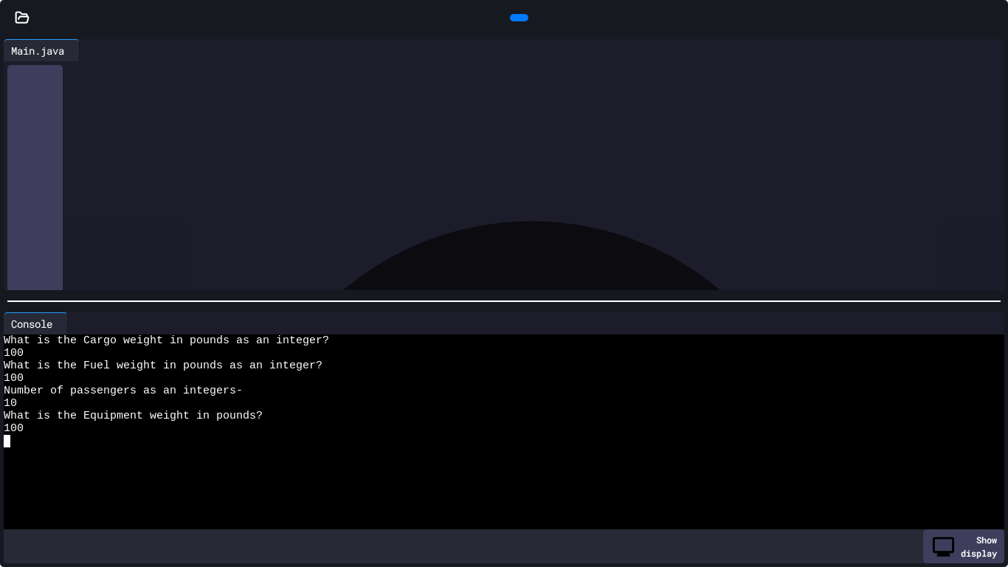
click at [984, 323] on icon at bounding box center [984, 323] width 0 height 0
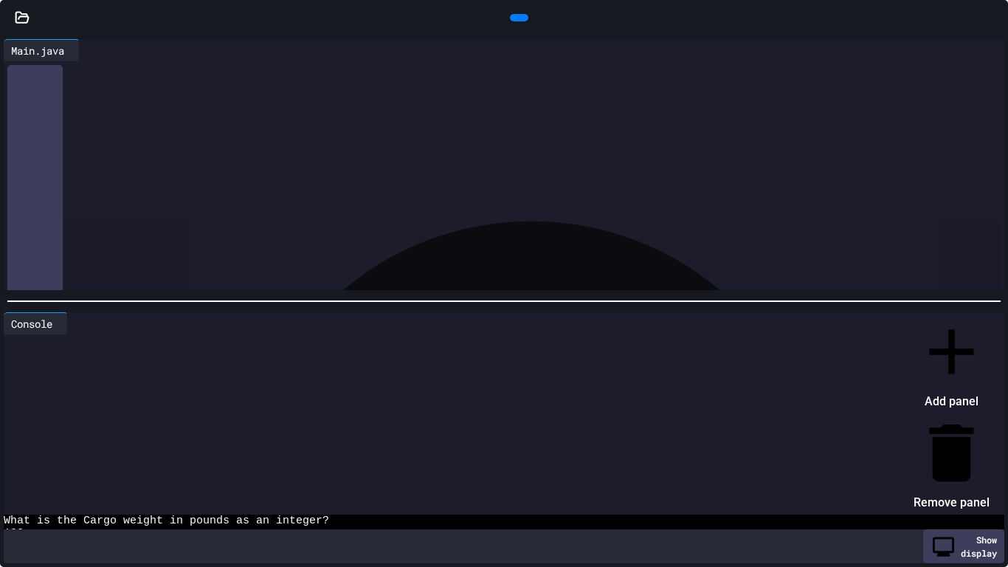
click at [947, 415] on li "Remove panel" at bounding box center [952, 465] width 76 height 100
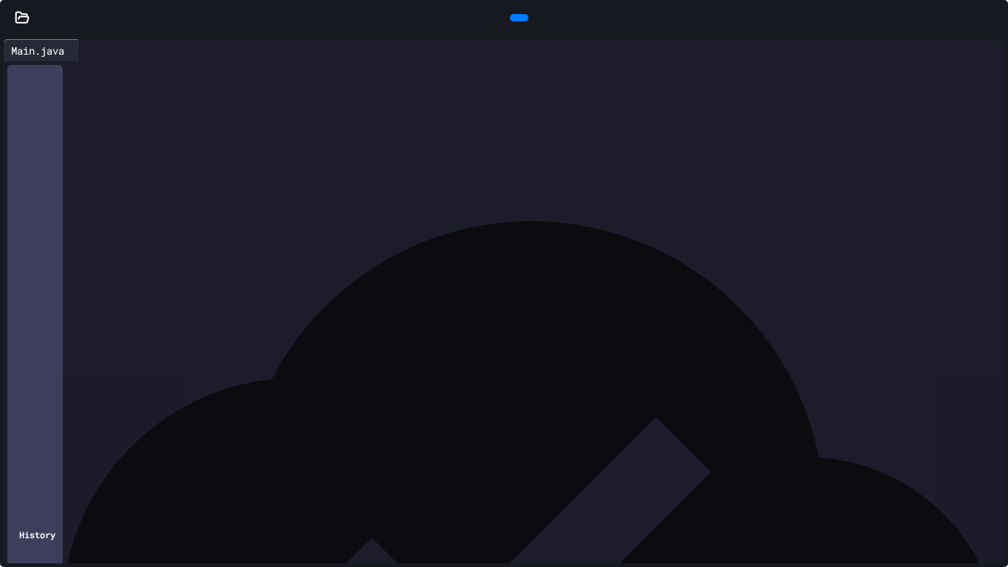
click at [577, 379] on div "To enrich screen reader interactions, please activate Accessibility in Grammarl…" at bounding box center [518, 380] width 976 height 15
click at [994, 7] on div at bounding box center [1001, 18] width 15 height 22
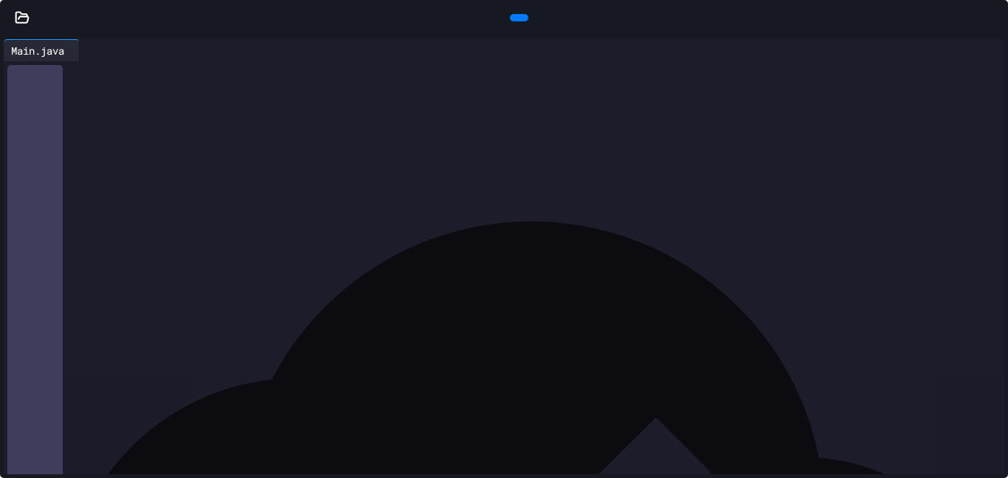
scroll to position [1490, 0]
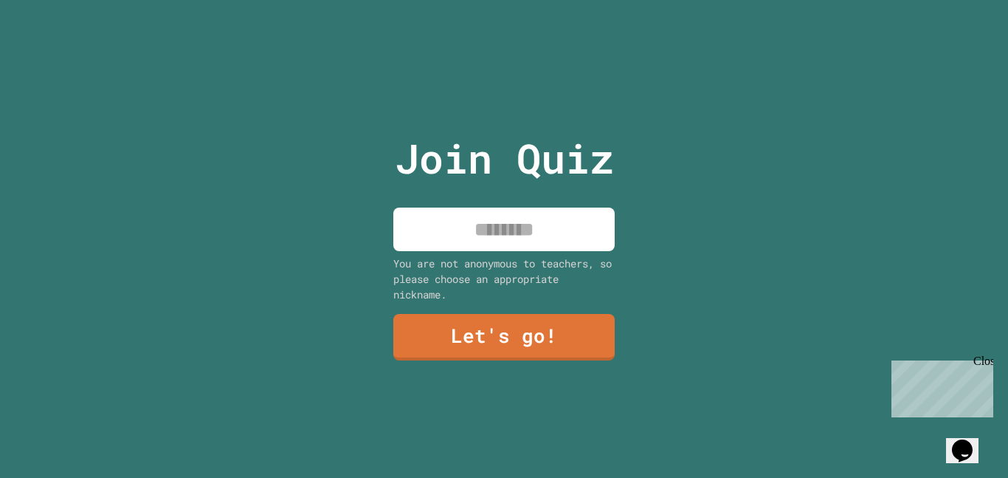
click at [477, 237] on input at bounding box center [503, 229] width 221 height 44
type input "*"
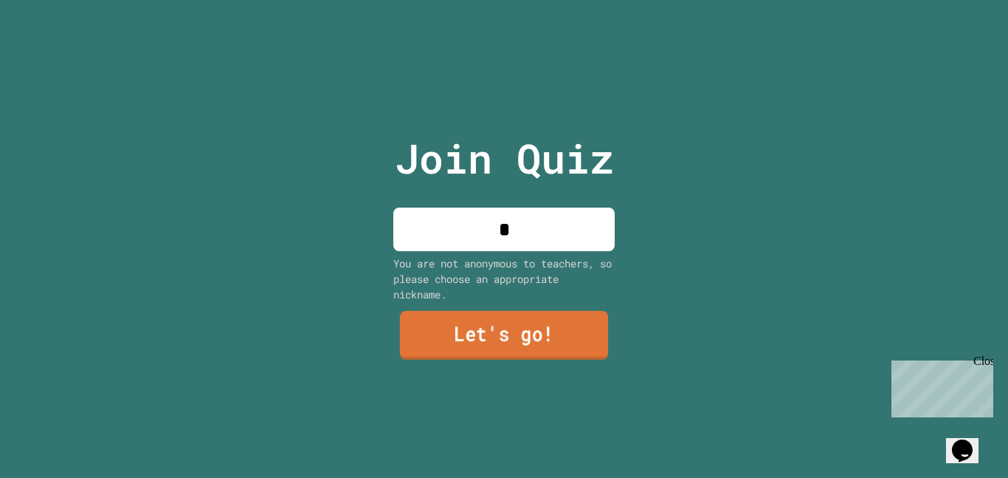
click at [531, 326] on link "Let's go!" at bounding box center [504, 335] width 208 height 49
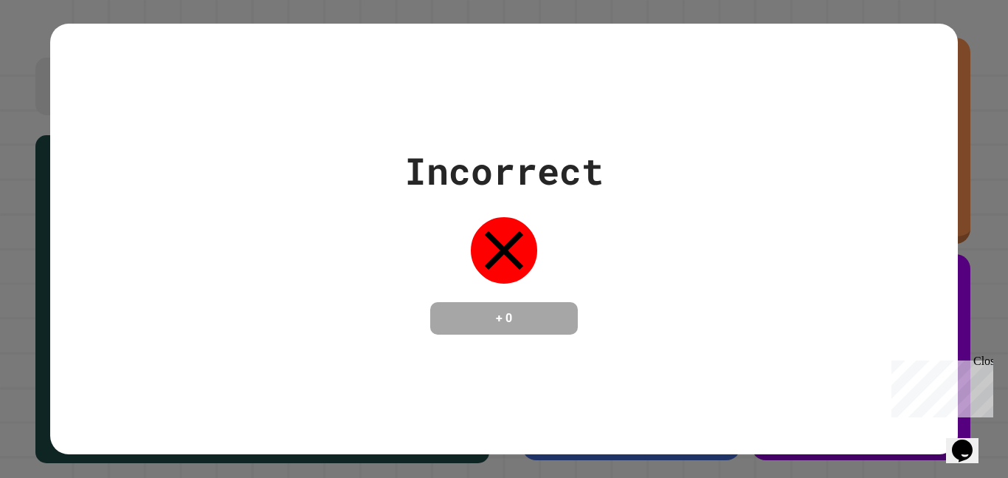
click at [795, 180] on div "Incorrect + 0" at bounding box center [503, 238] width 907 height 191
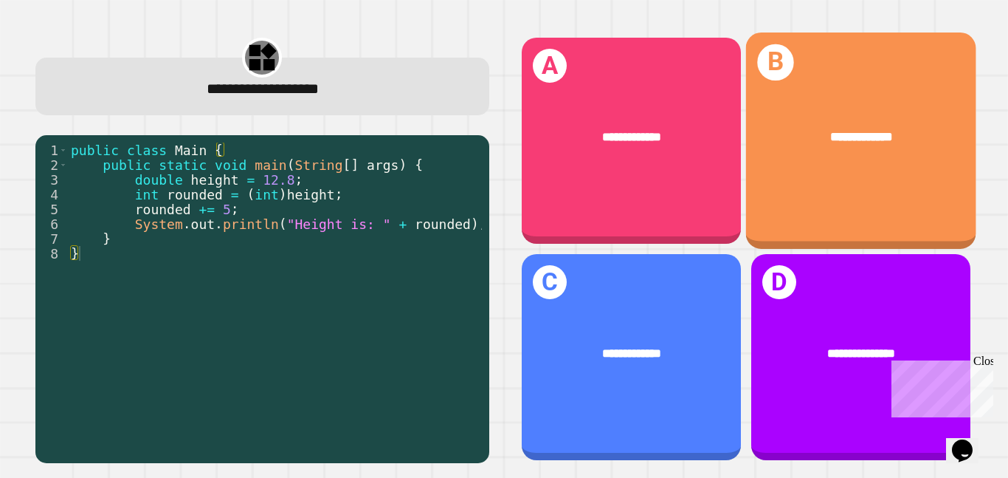
click at [807, 165] on div "**********" at bounding box center [861, 137] width 230 height 70
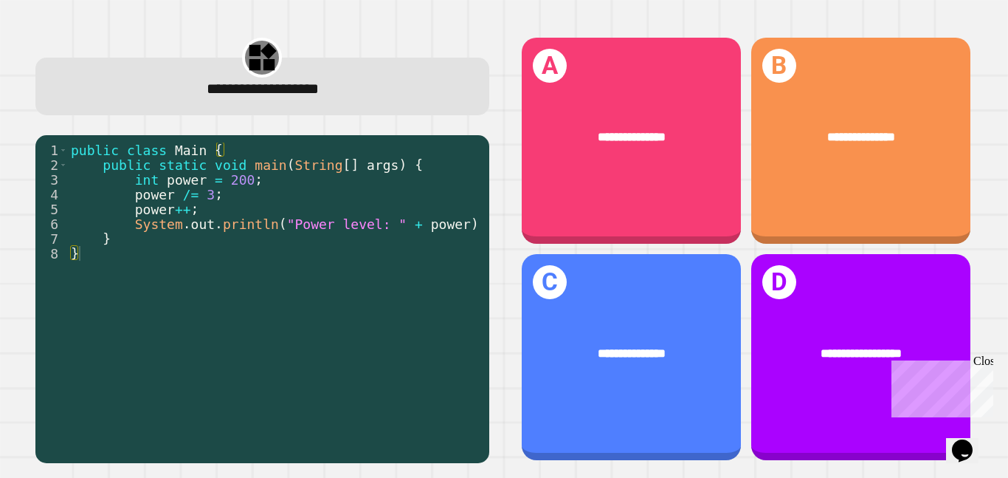
click at [87, 256] on div "public class Main { public static void main ( String [ ] args ) { int power = 2…" at bounding box center [278, 304] width 420 height 325
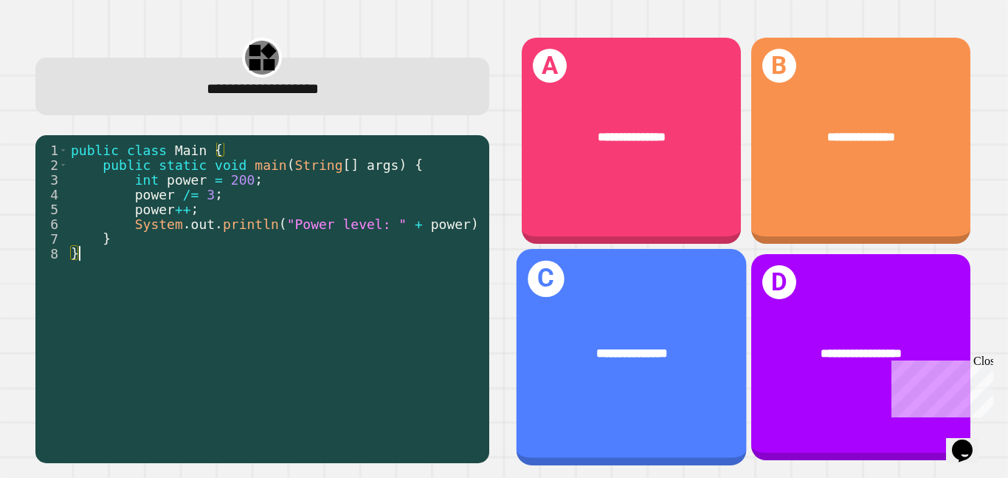
click at [679, 292] on div "**********" at bounding box center [631, 357] width 230 height 216
